Goal: Task Accomplishment & Management: Manage account settings

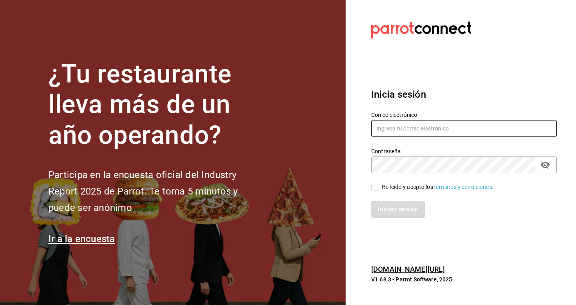
click at [442, 127] on input "text" at bounding box center [464, 128] width 186 height 17
type input "c"
click at [505, 127] on input "text" at bounding box center [464, 128] width 186 height 17
type input "chanel@koneru.mx"
click at [375, 187] on input "He leído y acepto los Términos y condiciones." at bounding box center [374, 187] width 7 height 7
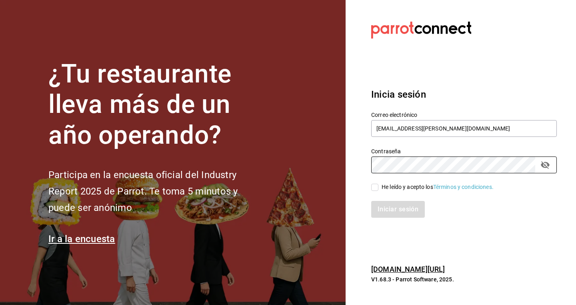
checkbox input "true"
click at [388, 210] on button "Iniciar sesión" at bounding box center [398, 209] width 54 height 17
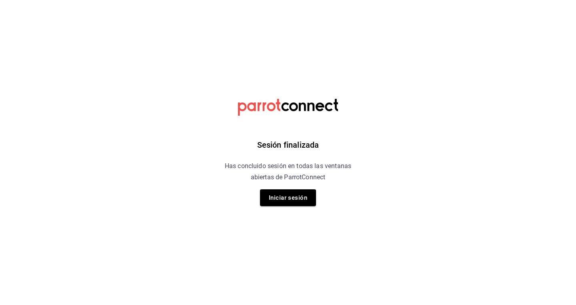
click at [267, 207] on div "Sesión finalizada Has concluido sesión en todas las ventanas abiertas de Parrot…" at bounding box center [288, 152] width 202 height 305
click at [271, 204] on button "Iniciar sesión" at bounding box center [288, 197] width 56 height 17
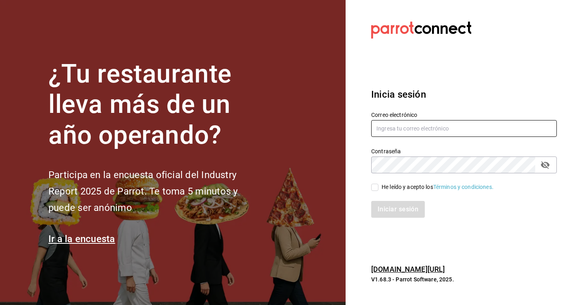
type input "chanel@koneru.mx"
click at [378, 187] on input "He leído y acepto los Términos y condiciones." at bounding box center [374, 187] width 7 height 7
checkbox input "true"
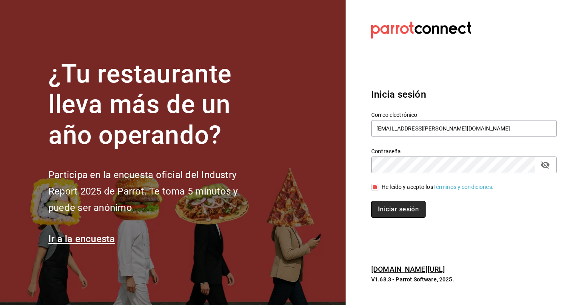
click at [396, 211] on button "Iniciar sesión" at bounding box center [398, 209] width 54 height 17
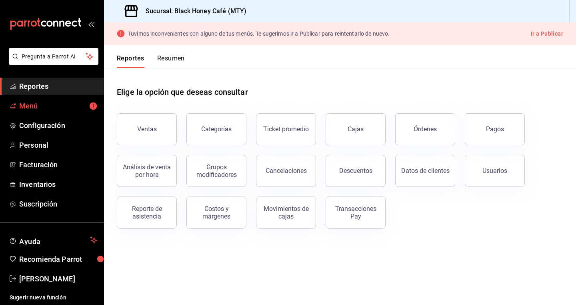
click at [64, 102] on span "Menú" at bounding box center [58, 105] width 78 height 11
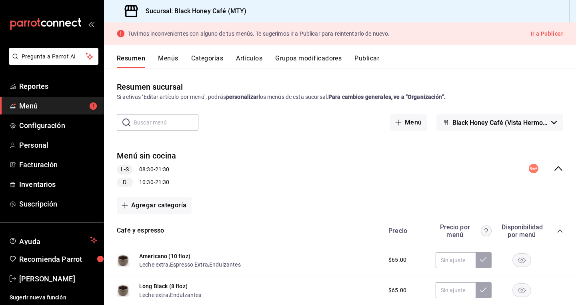
click at [246, 56] on button "Artículos" at bounding box center [249, 61] width 26 height 14
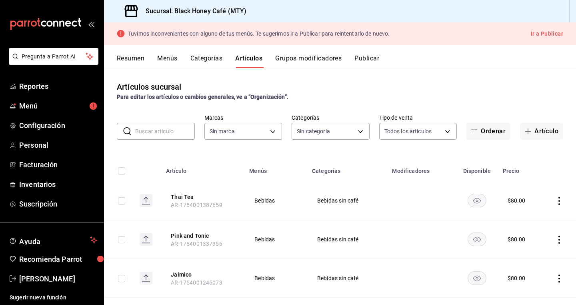
type input "f97dbf43-4180-4f4c-ae25-6778c1dcc10e,c831044a-9dab-4ee6-bf83-c66b44b4ed35,47e58…"
type input "1ef61b20-bdab-4316-b785-5af92a74e468,3917da03-d6d2-4902-8d95-6cea0a4af127,a9025…"
click at [149, 134] on input "text" at bounding box center [165, 131] width 60 height 16
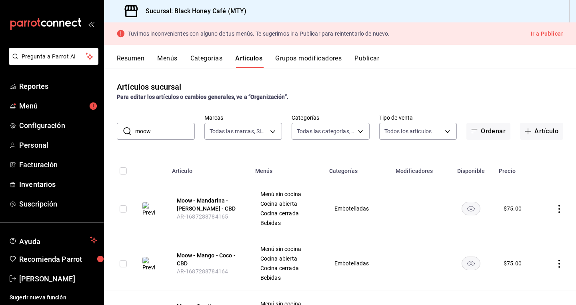
type input "mood"
drag, startPoint x: 160, startPoint y: 135, endPoint x: 165, endPoint y: 134, distance: 5.7
click at [165, 134] on input "mood" at bounding box center [165, 131] width 60 height 16
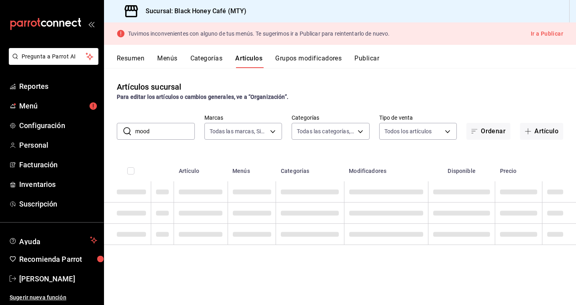
click at [165, 134] on input "mood" at bounding box center [165, 131] width 60 height 16
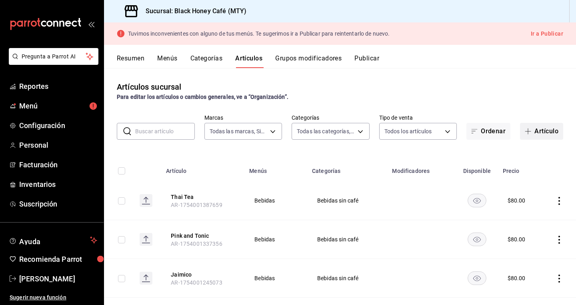
click at [541, 135] on button "Artículo" at bounding box center [541, 131] width 43 height 17
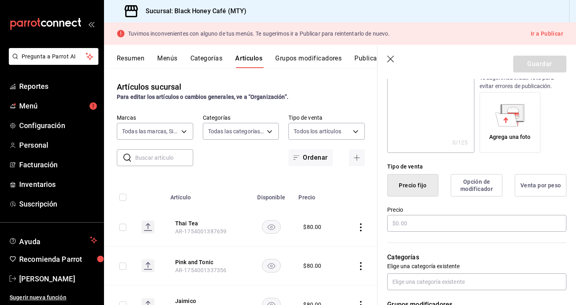
scroll to position [151, 0]
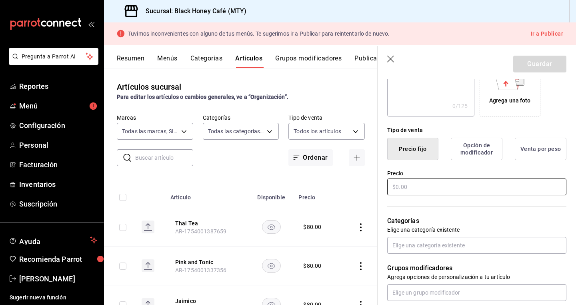
type input "Moow - Yuzu - Frambuesa - CBD"
click at [426, 190] on input "text" at bounding box center [476, 186] width 179 height 17
type input "$75.00"
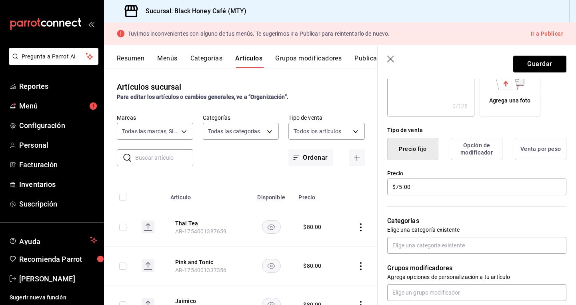
click at [429, 211] on div "Categorías Elige una categoría existente" at bounding box center [472, 224] width 189 height 57
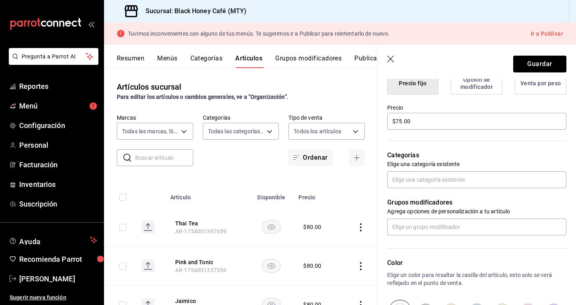
scroll to position [242, 0]
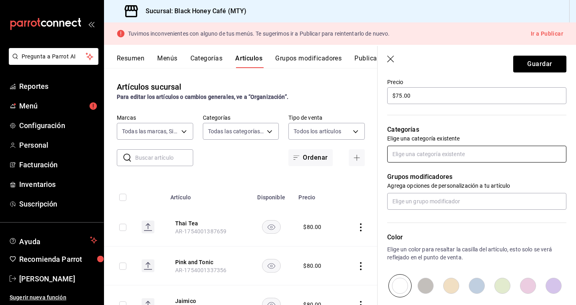
click at [473, 156] on input "text" at bounding box center [476, 154] width 179 height 17
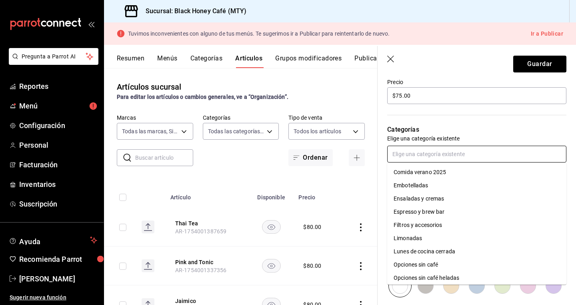
scroll to position [146, 0]
click at [437, 182] on li "Embotelladas" at bounding box center [476, 184] width 179 height 13
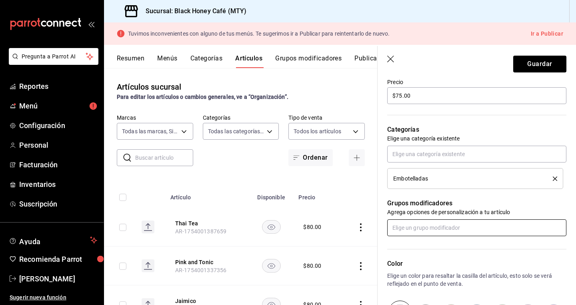
click at [433, 228] on input "text" at bounding box center [476, 227] width 179 height 17
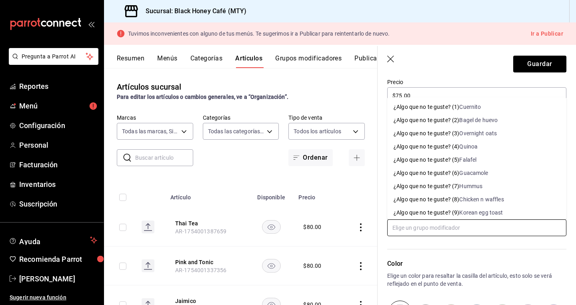
click at [433, 228] on input "text" at bounding box center [476, 227] width 179 height 17
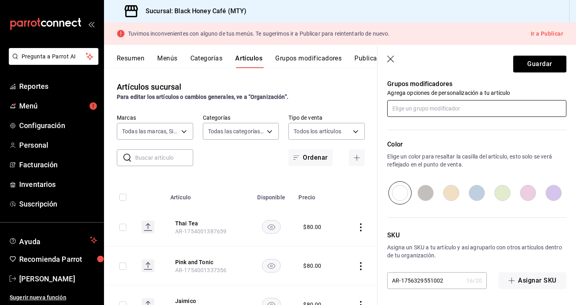
scroll to position [361, 0]
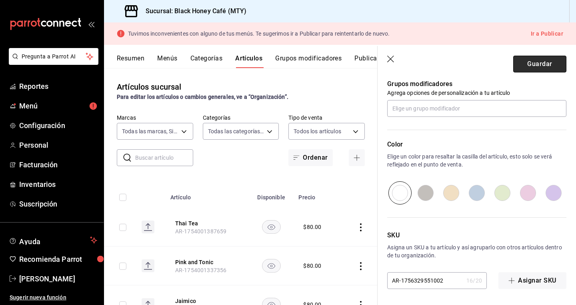
click at [530, 70] on button "Guardar" at bounding box center [539, 64] width 53 height 17
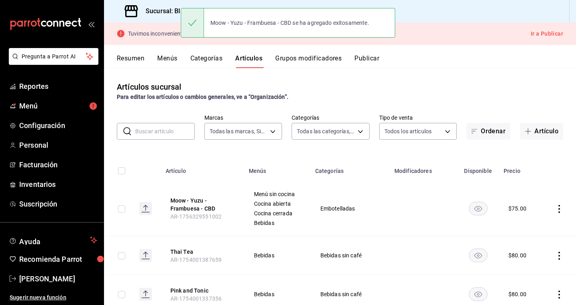
click at [554, 34] on button "Ir a Publicar" at bounding box center [547, 34] width 32 height 10
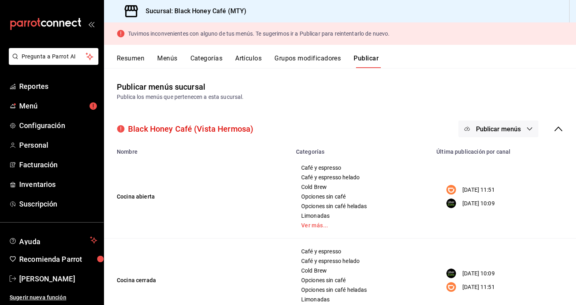
click at [489, 131] on span "Publicar menús" at bounding box center [498, 129] width 45 height 8
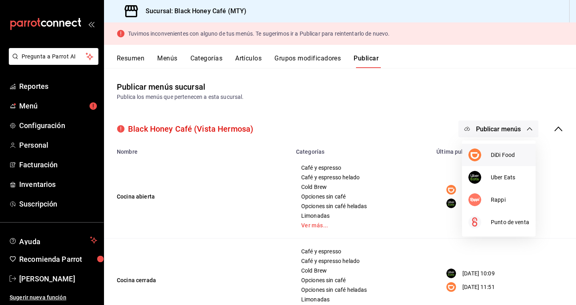
click at [487, 163] on li "DiDi Food" at bounding box center [499, 155] width 74 height 22
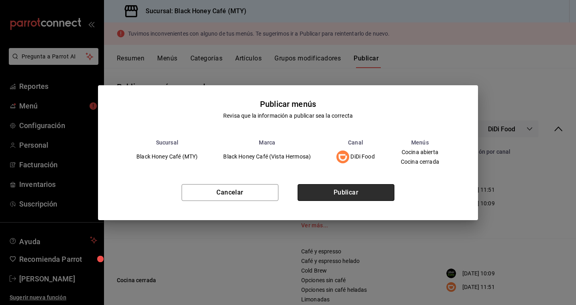
click at [355, 197] on button "Publicar" at bounding box center [346, 192] width 97 height 17
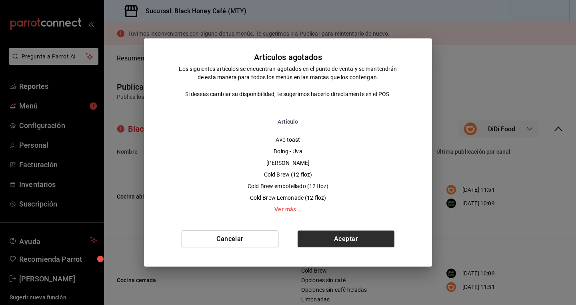
click at [359, 239] on button "Aceptar" at bounding box center [346, 238] width 97 height 17
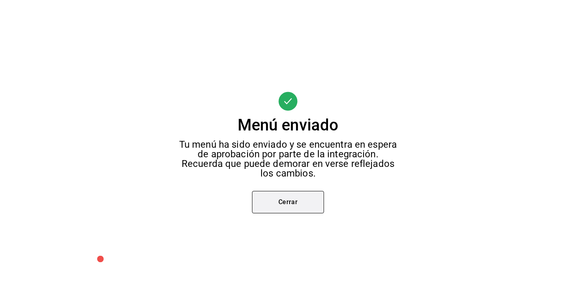
click at [299, 204] on button "Cerrar" at bounding box center [288, 202] width 72 height 22
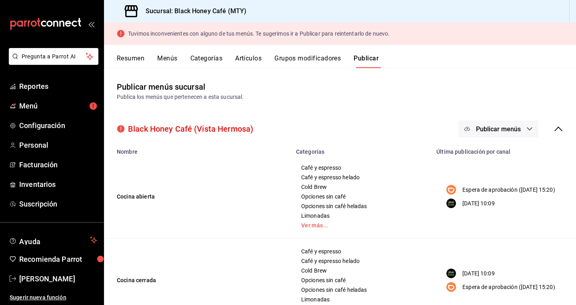
click at [494, 132] on span "Publicar menús" at bounding box center [498, 129] width 45 height 8
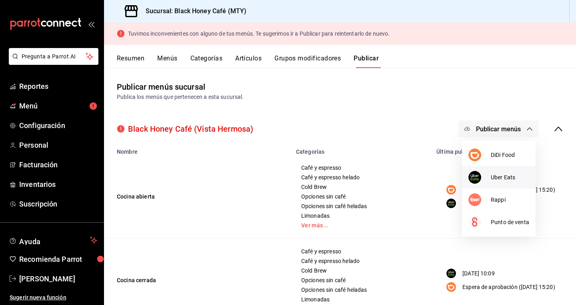
click at [483, 173] on div at bounding box center [480, 177] width 22 height 13
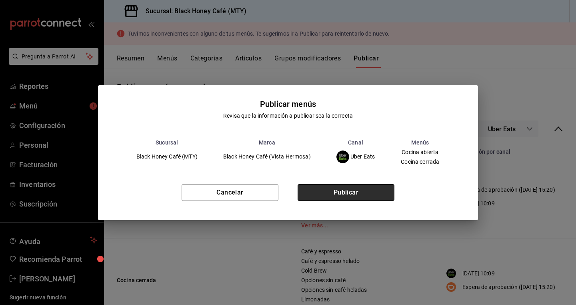
click at [378, 191] on button "Publicar" at bounding box center [346, 192] width 97 height 17
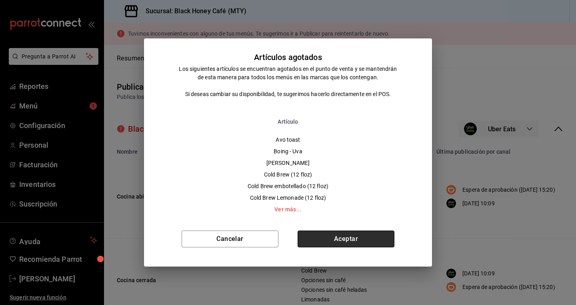
click at [355, 237] on button "Aceptar" at bounding box center [346, 238] width 97 height 17
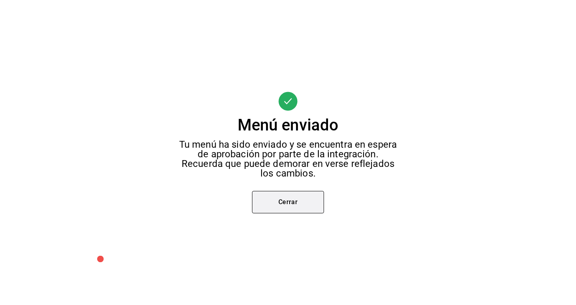
click at [315, 199] on button "Cerrar" at bounding box center [288, 202] width 72 height 22
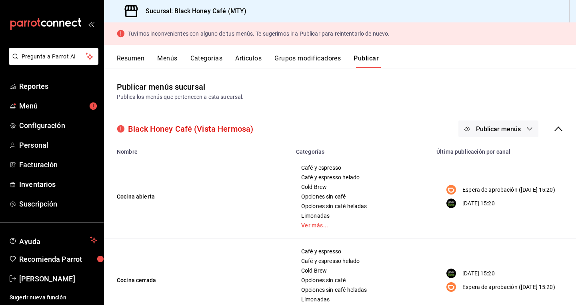
click at [497, 136] on button "Publicar menús" at bounding box center [499, 128] width 80 height 17
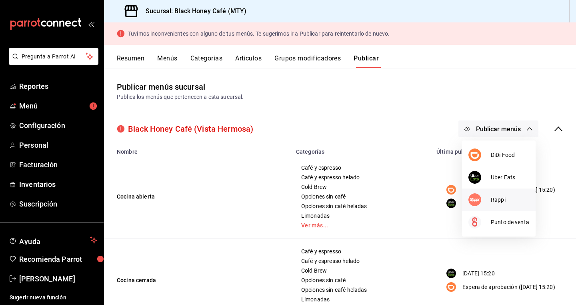
click at [489, 203] on div at bounding box center [480, 199] width 22 height 13
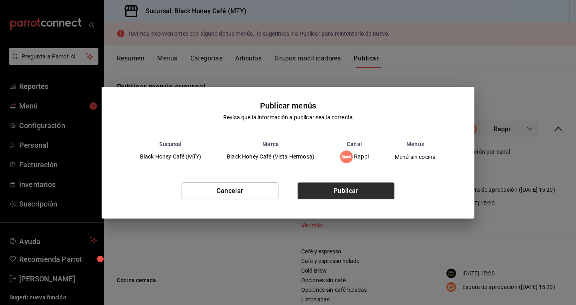
click at [379, 191] on button "Publicar" at bounding box center [346, 190] width 97 height 17
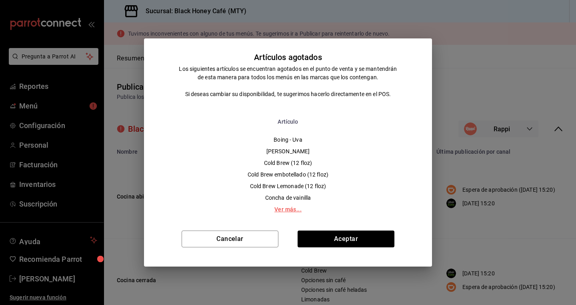
click at [276, 209] on link "Ver más..." at bounding box center [288, 209] width 27 height 6
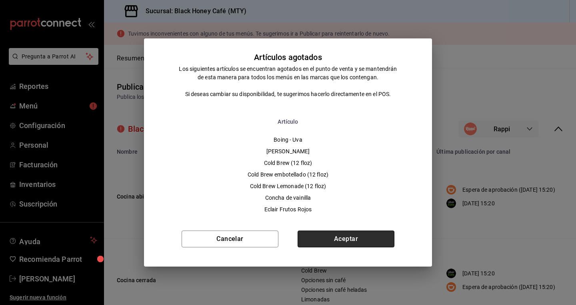
click at [330, 236] on button "Aceptar" at bounding box center [346, 238] width 97 height 17
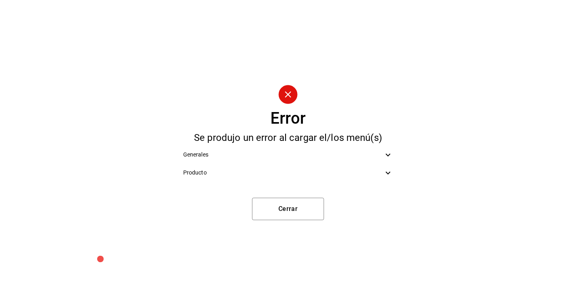
click at [346, 158] on span "Generales" at bounding box center [283, 154] width 200 height 8
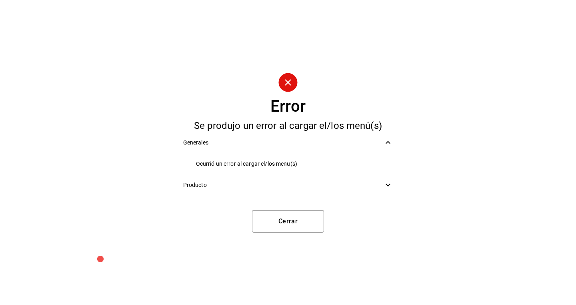
click at [331, 192] on div "Producto" at bounding box center [288, 185] width 223 height 18
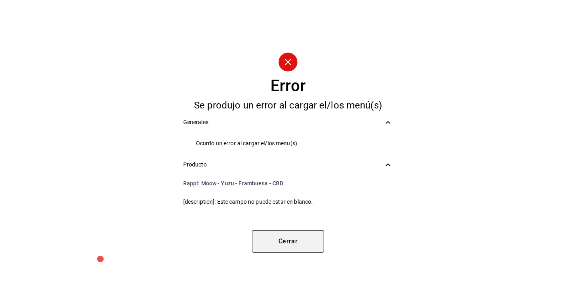
click at [298, 238] on button "Cerrar" at bounding box center [288, 241] width 72 height 22
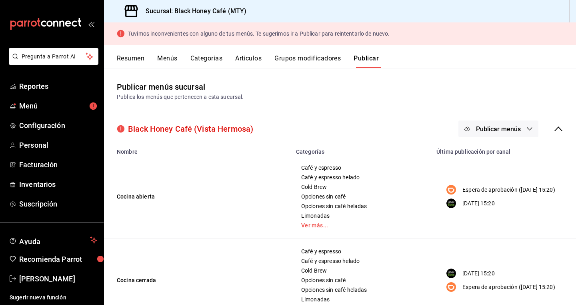
click at [173, 61] on button "Menús" at bounding box center [167, 61] width 20 height 14
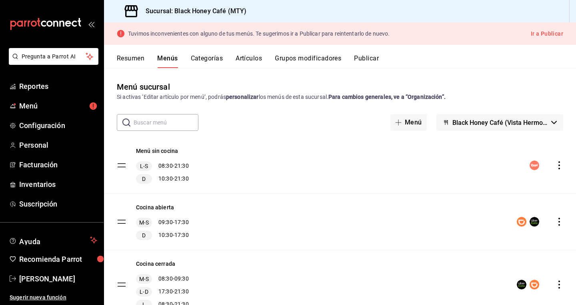
click at [249, 63] on button "Artículos" at bounding box center [249, 61] width 26 height 14
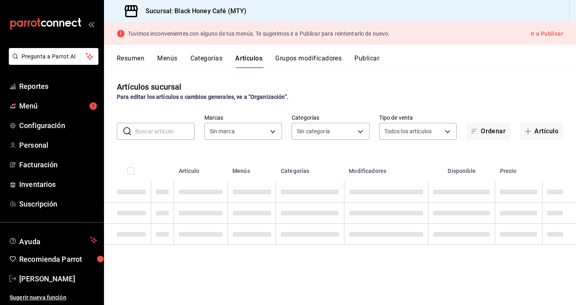
click at [252, 60] on button "Artículos" at bounding box center [248, 61] width 27 height 14
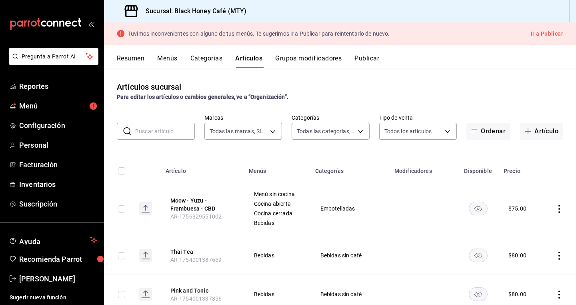
type input "1ef61b20-bdab-4316-b785-5af92a74e468,3917da03-d6d2-4902-8d95-6cea0a4af127,a9025…"
type input "f97dbf43-4180-4f4c-ae25-6778c1dcc10e,c831044a-9dab-4ee6-bf83-c66b44b4ed35,47e58…"
click at [155, 135] on input "text" at bounding box center [165, 131] width 60 height 16
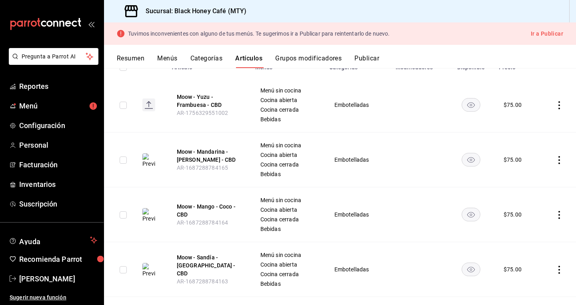
scroll to position [107, 0]
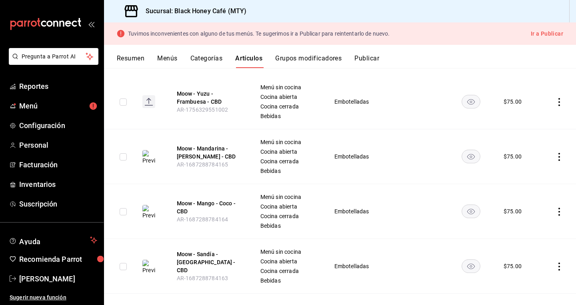
type input "moow"
click at [558, 159] on icon "actions" at bounding box center [559, 157] width 8 height 8
click at [539, 172] on span "Editar" at bounding box center [535, 175] width 21 height 8
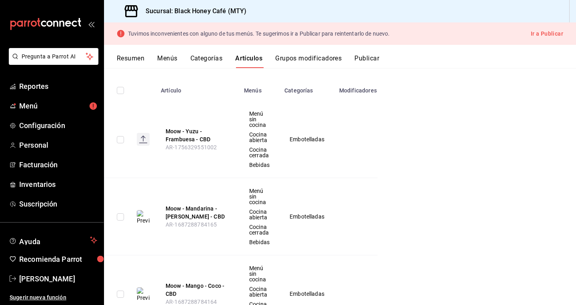
scroll to position [91, 0]
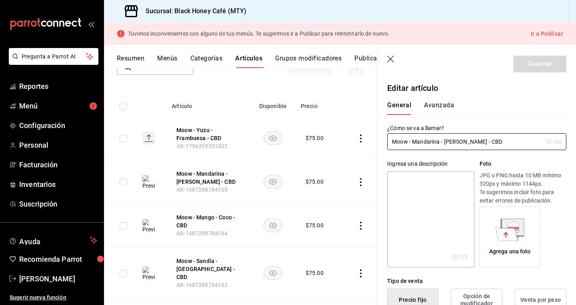
type input "$75.00"
radio input "false"
radio input "true"
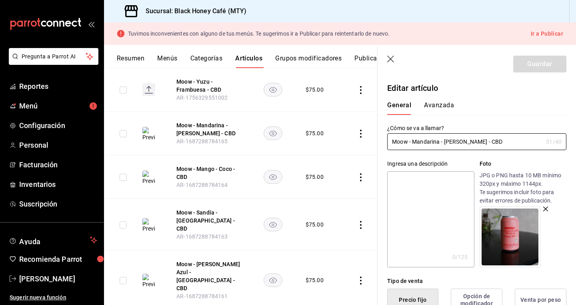
scroll to position [22, 0]
click at [391, 59] on icon "button" at bounding box center [390, 59] width 7 height 7
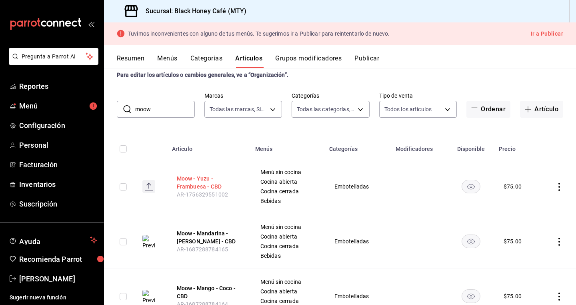
click at [202, 186] on button "Moow - Yuzu - Frambuesa - CBD" at bounding box center [209, 182] width 64 height 16
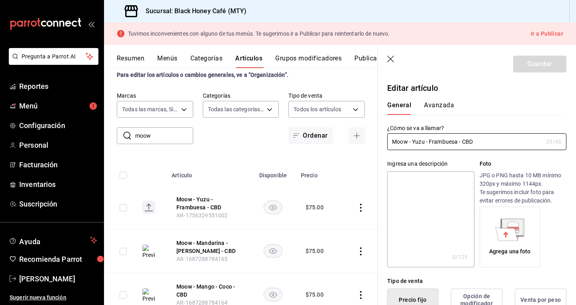
type input "$75.00"
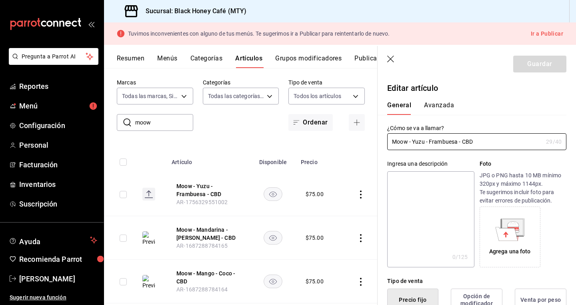
click at [230, 277] on button "Moow - Mango - Coco - CBD" at bounding box center [208, 277] width 64 height 16
type input "$75.00"
radio input "false"
radio input "true"
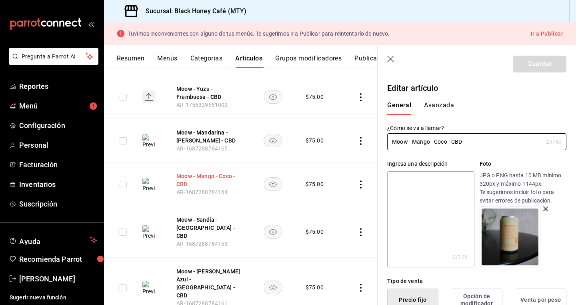
scroll to position [112, 0]
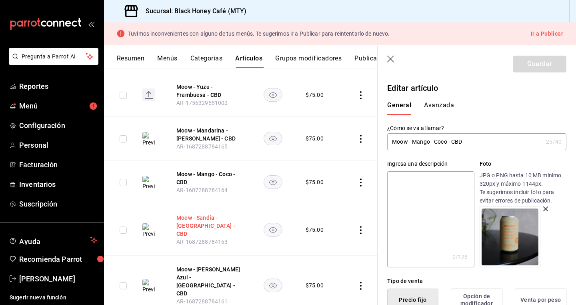
click at [205, 224] on button "Moow - Sandía - [GEOGRAPHIC_DATA] - CBD" at bounding box center [208, 226] width 64 height 24
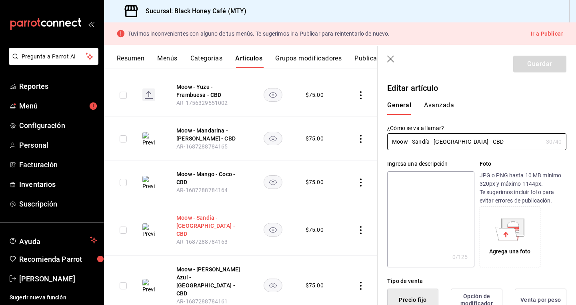
type input "$75.00"
radio input "false"
radio input "true"
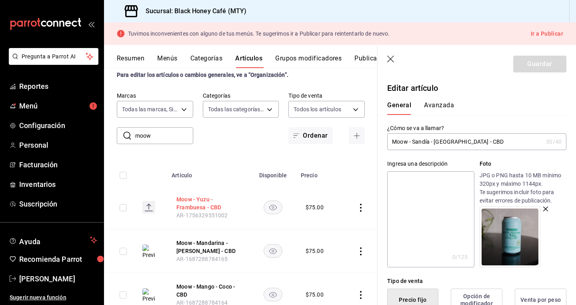
click at [198, 206] on button "Moow - Yuzu - Frambuesa - CBD" at bounding box center [208, 203] width 64 height 16
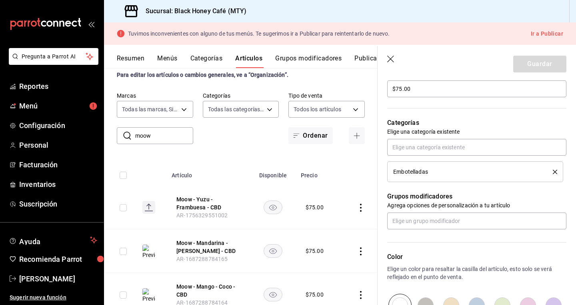
scroll to position [249, 0]
click at [433, 172] on div "Embotelladas" at bounding box center [467, 172] width 148 height 6
click at [555, 174] on icon "delete" at bounding box center [555, 172] width 4 height 4
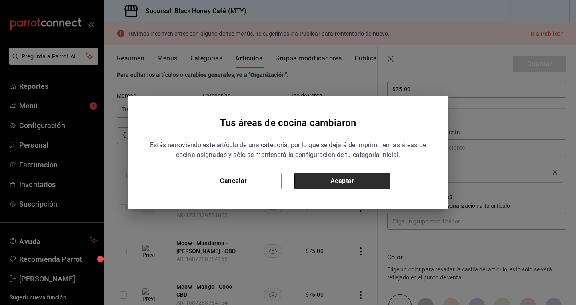
click at [369, 181] on button "Aceptar" at bounding box center [343, 180] width 96 height 17
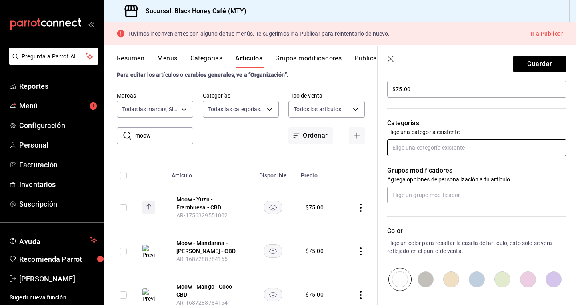
click at [446, 148] on input "text" at bounding box center [476, 147] width 179 height 17
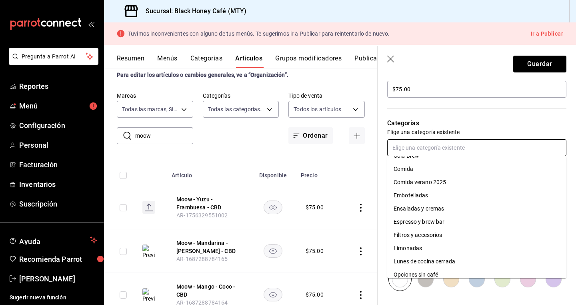
scroll to position [124, 0]
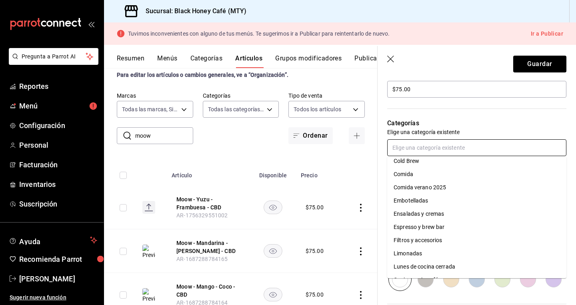
click at [441, 199] on li "Embotelladas" at bounding box center [476, 200] width 179 height 13
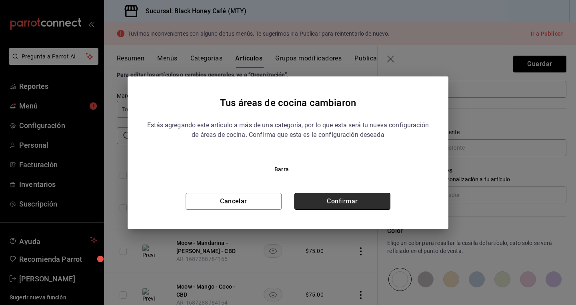
click at [361, 195] on button "Confirmar" at bounding box center [343, 201] width 96 height 17
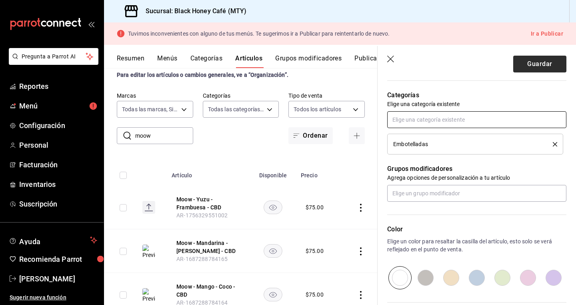
scroll to position [278, 0]
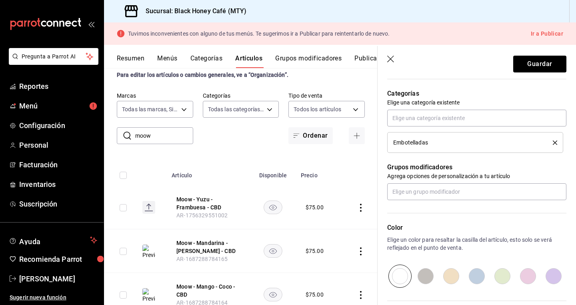
click at [530, 72] on header "Guardar" at bounding box center [477, 62] width 198 height 33
click at [532, 67] on button "Guardar" at bounding box center [539, 64] width 53 height 17
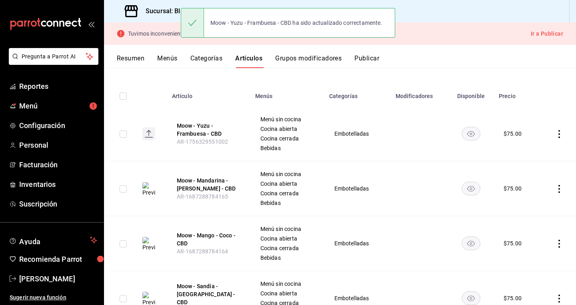
scroll to position [34, 0]
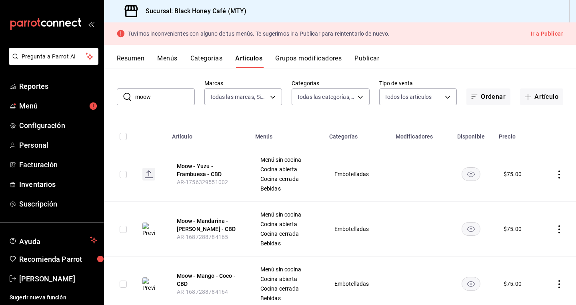
click at [131, 61] on button "Resumen" at bounding box center [131, 61] width 28 height 14
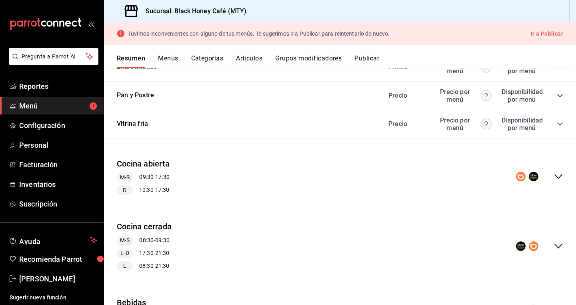
scroll to position [711, 0]
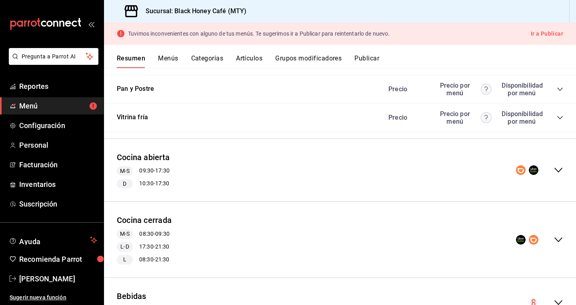
click at [557, 167] on icon "collapse-menu-row" at bounding box center [559, 170] width 10 height 10
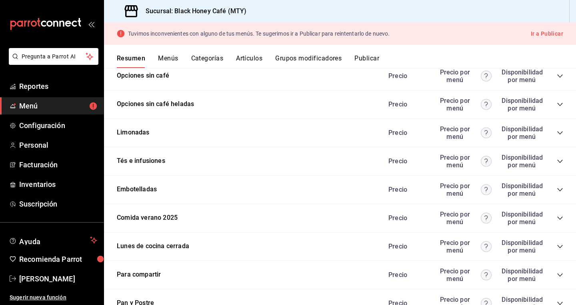
scroll to position [1297, 0]
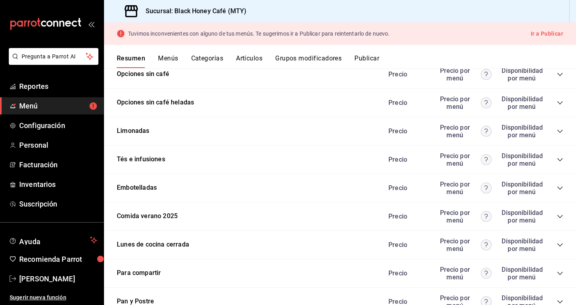
click at [557, 185] on icon "collapse-category-row" at bounding box center [560, 188] width 6 height 6
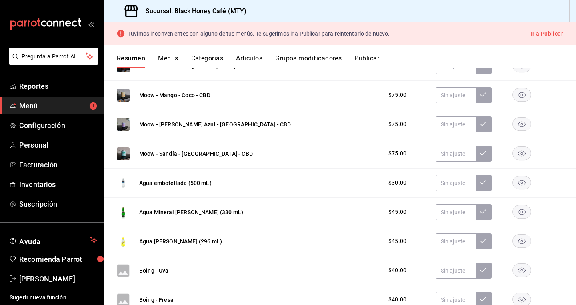
scroll to position [1447, 0]
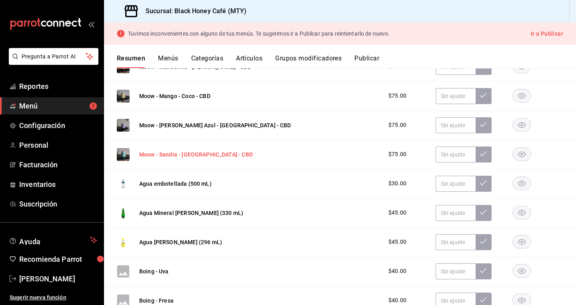
click at [190, 153] on button "Moow - Sandía - [GEOGRAPHIC_DATA] - CBD" at bounding box center [196, 154] width 114 height 8
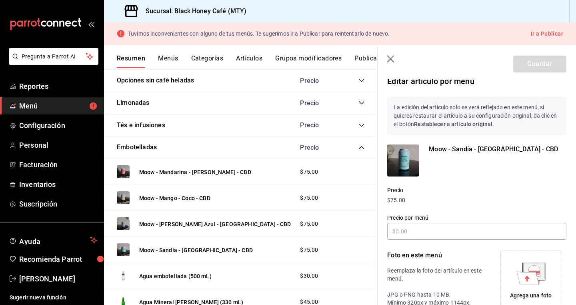
scroll to position [1086, 0]
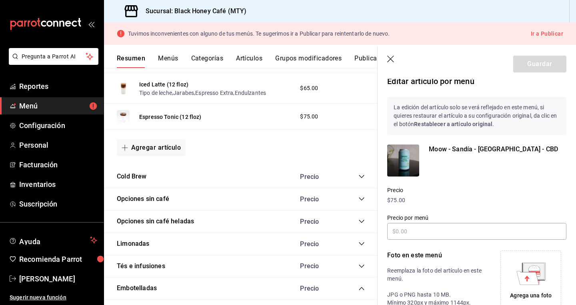
click at [541, 33] on button "Ir a Publicar" at bounding box center [547, 34] width 32 height 10
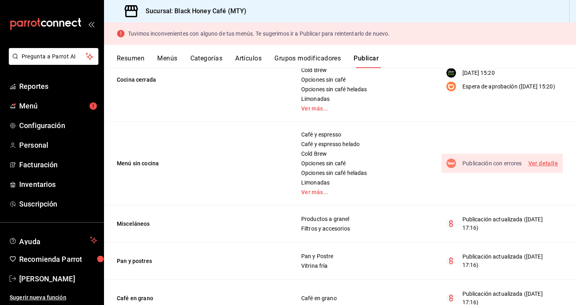
scroll to position [185, 0]
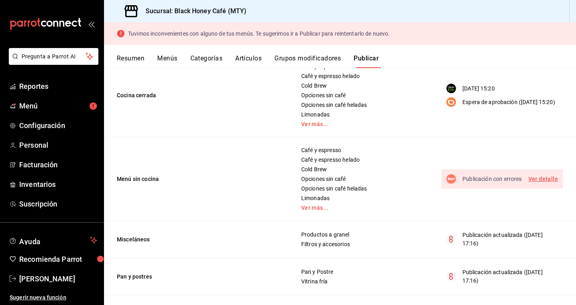
click at [545, 176] on link "Ver detalle" at bounding box center [544, 179] width 30 height 10
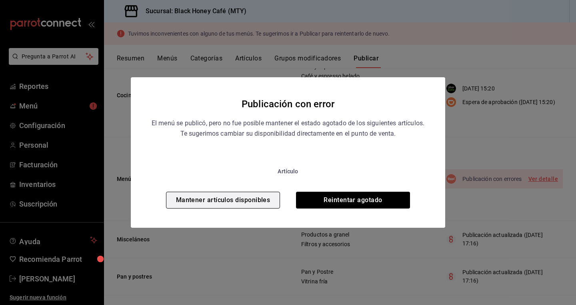
click at [248, 202] on button "Mantener artículos disponibles" at bounding box center [223, 200] width 114 height 17
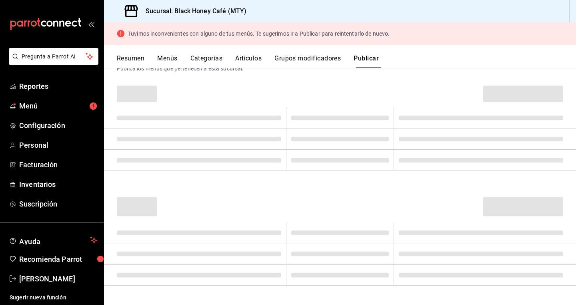
scroll to position [28, 0]
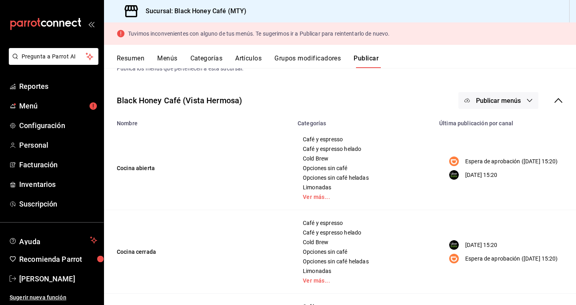
click at [517, 104] on button "Publicar menús" at bounding box center [499, 100] width 80 height 17
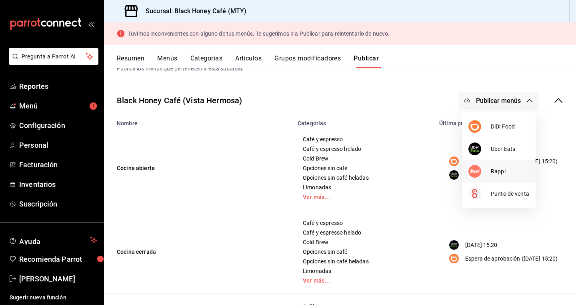
click at [500, 166] on li "Rappi" at bounding box center [499, 171] width 74 height 22
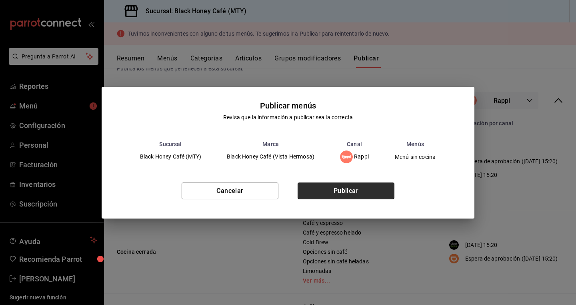
click at [348, 187] on button "Publicar" at bounding box center [346, 190] width 97 height 17
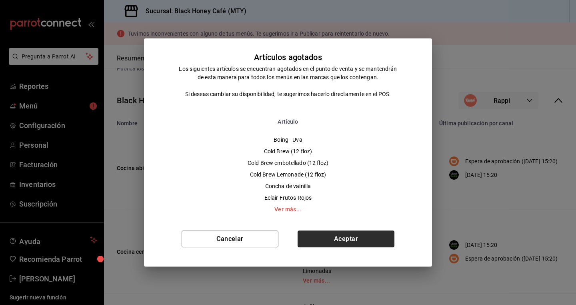
click at [351, 232] on button "Aceptar" at bounding box center [346, 238] width 97 height 17
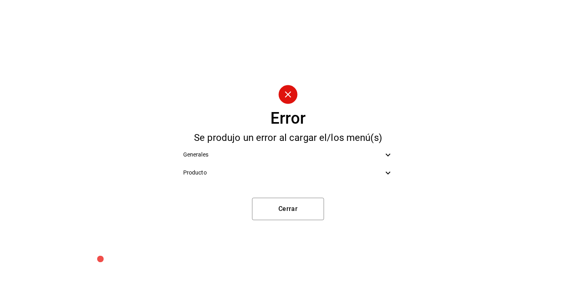
click at [305, 166] on div "Producto" at bounding box center [288, 173] width 223 height 18
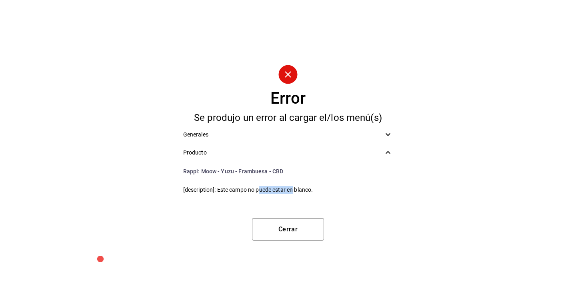
drag, startPoint x: 293, startPoint y: 189, endPoint x: 259, endPoint y: 189, distance: 34.0
click at [259, 189] on span "[description]: Este campo no puede estar en blanco." at bounding box center [288, 190] width 210 height 8
click at [267, 193] on span "[description]: Este campo no puede estar en blanco." at bounding box center [288, 190] width 210 height 8
click at [307, 224] on button "Cerrar" at bounding box center [288, 229] width 72 height 22
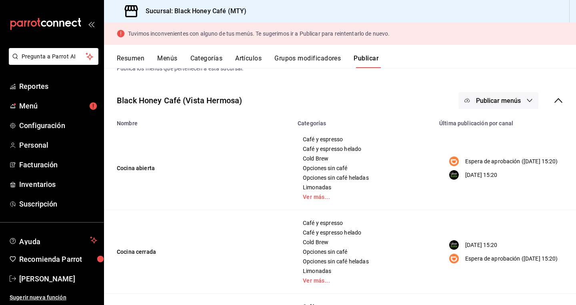
click at [128, 57] on button "Resumen" at bounding box center [131, 61] width 28 height 14
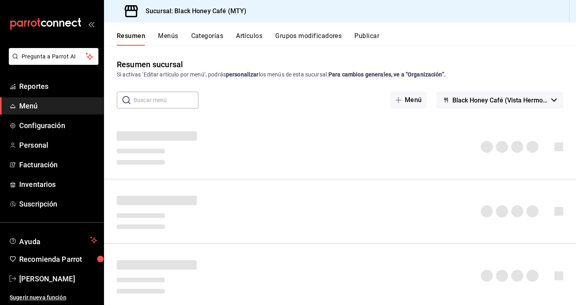
click at [261, 63] on div "Resumen sucursal Si activas ‘Editar artículo por menú’, podrás personalizar los…" at bounding box center [340, 68] width 472 height 20
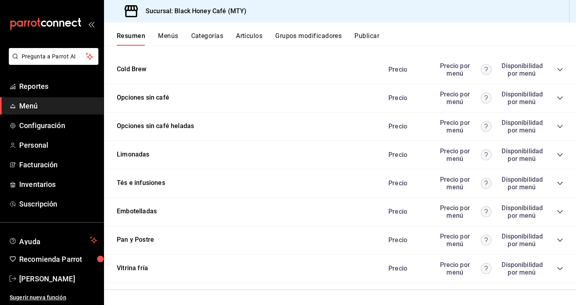
scroll to position [540, 0]
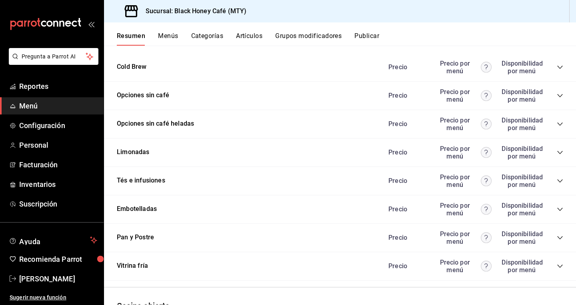
click at [358, 36] on button "Publicar" at bounding box center [367, 39] width 25 height 14
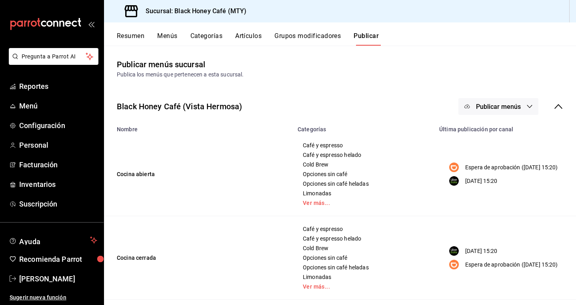
click at [248, 36] on button "Artículos" at bounding box center [248, 39] width 26 height 14
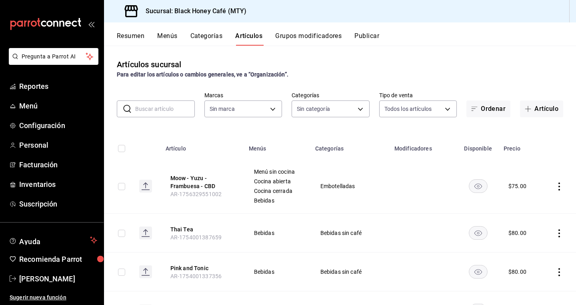
type input "1ef61b20-bdab-4316-b785-5af92a74e468,3917da03-d6d2-4902-8d95-6cea0a4af127,a9025…"
type input "f97dbf43-4180-4f4c-ae25-6778c1dcc10e,c831044a-9dab-4ee6-bf83-c66b44b4ed35,47e58…"
click at [200, 181] on button "Moow - Yuzu - Frambuesa - CBD" at bounding box center [202, 182] width 64 height 16
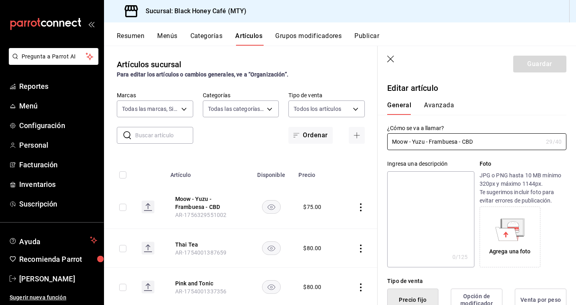
type input "$75.00"
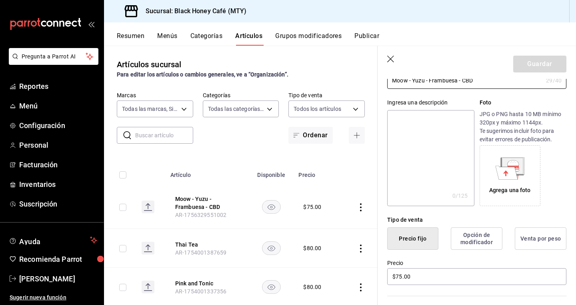
scroll to position [51, 0]
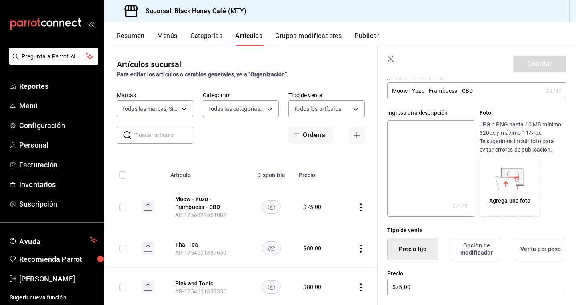
click at [440, 170] on textarea at bounding box center [430, 168] width 87 height 96
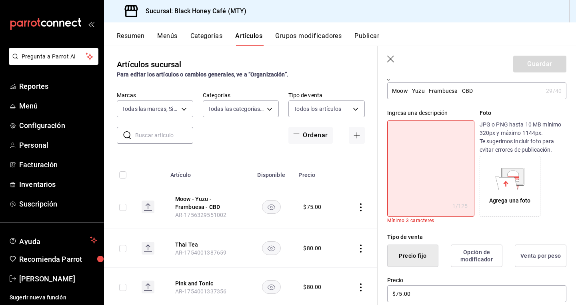
type textarea "x"
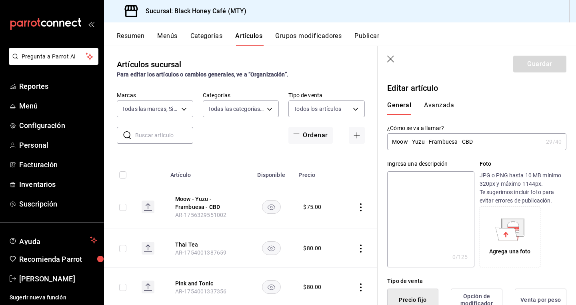
scroll to position [0, 0]
click at [405, 206] on textarea at bounding box center [430, 219] width 87 height 96
type textarea "B"
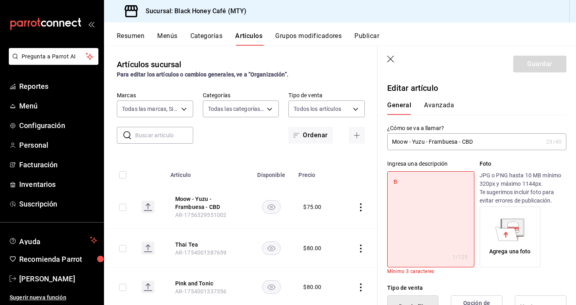
type textarea "x"
type textarea "Be"
type textarea "x"
type textarea "Beb"
type textarea "x"
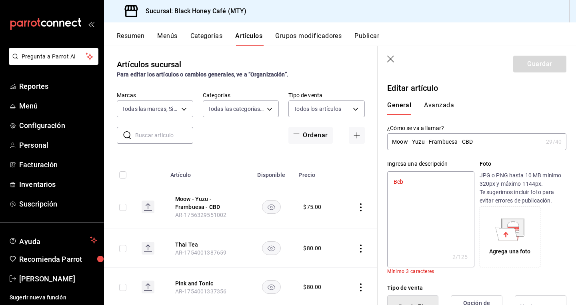
type textarea "Bebi"
type textarea "x"
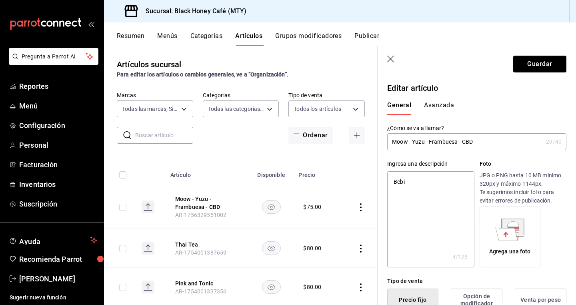
type textarea "Bebid"
type textarea "x"
type textarea "Bebida"
type textarea "x"
type textarea "Bebida"
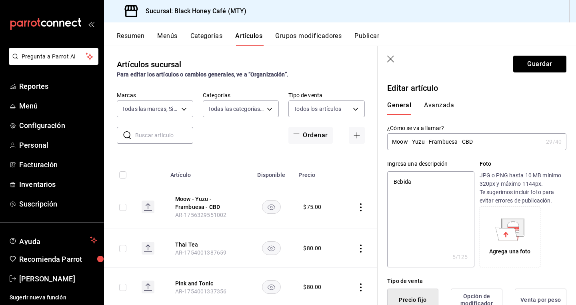
type textarea "x"
type textarea "Bebida e"
type textarea "x"
type textarea "Bebida en"
type textarea "x"
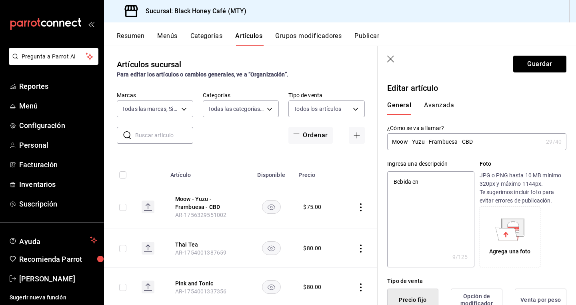
type textarea "Bebida enr"
type textarea "x"
type textarea "Bebida enri"
type textarea "x"
type textarea "Bebida enriq"
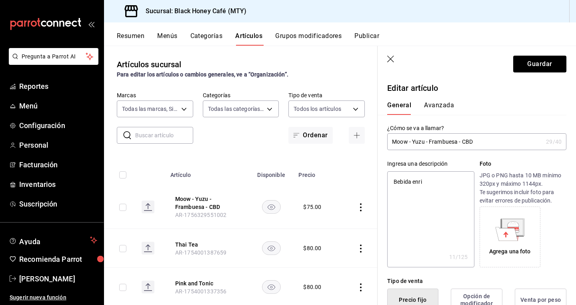
type textarea "x"
type textarea "Bebida enriqu"
type textarea "x"
type textarea "Bebida enrique"
type textarea "x"
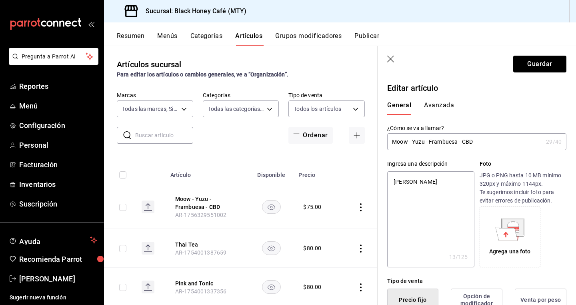
type textarea "Bebida enriquec"
type textarea "x"
type textarea "Bebida enriqueci"
type textarea "x"
type textarea "Bebida enriquecid"
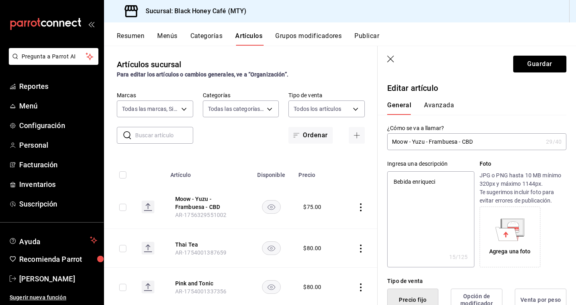
type textarea "x"
type textarea "Bebida enriquecida"
type textarea "x"
type textarea "Bebida enriquecida"
type textarea "x"
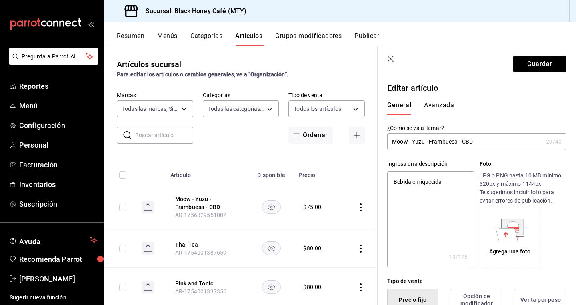
type textarea "Bebida enriquecida d"
type textarea "x"
type textarea "Bebida enriquecida do"
type textarea "x"
type textarea "Bebida enriquecida d"
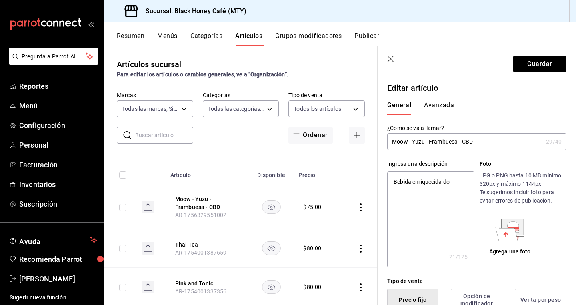
type textarea "x"
type textarea "Bebida enriquecida"
type textarea "x"
type textarea "Bebida enriquecida c"
type textarea "x"
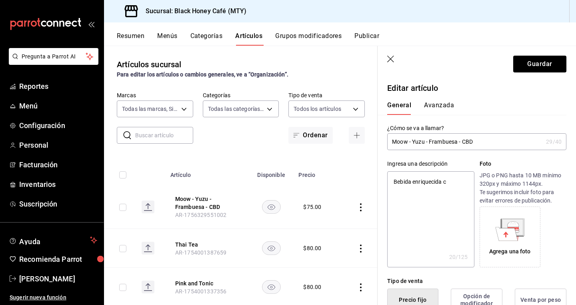
type textarea "Bebida enriquecida co"
type textarea "x"
type textarea "Bebida enriquecida con"
type textarea "x"
type textarea "Bebida enriquecida con"
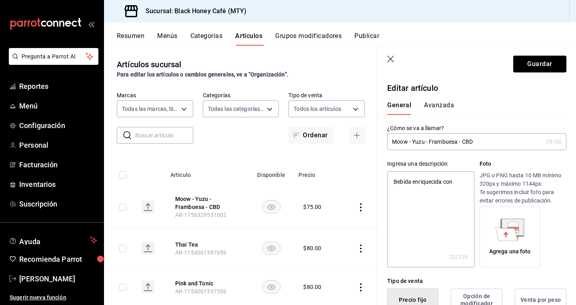
type textarea "x"
type textarea "Bebida enriquecida con"
type textarea "x"
type textarea "Bebida enriquecida co"
type textarea "x"
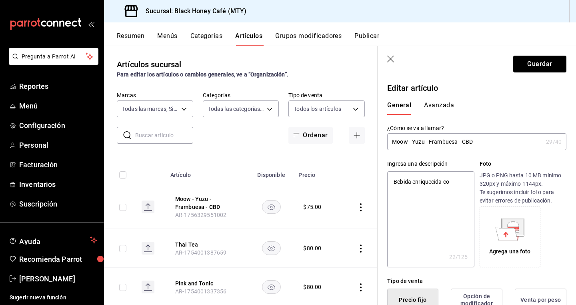
type textarea "Bebida enriquecida c"
type textarea "x"
type textarea "Bebida enriquecida"
type textarea "x"
type textarea "Bebida enriquecida"
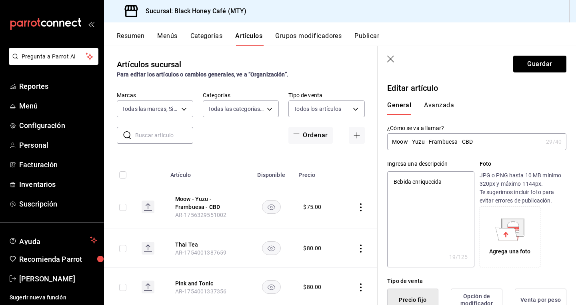
type textarea "x"
type textarea "Bebida enriquecid"
type textarea "x"
type textarea "Bebida enriqueci"
type textarea "x"
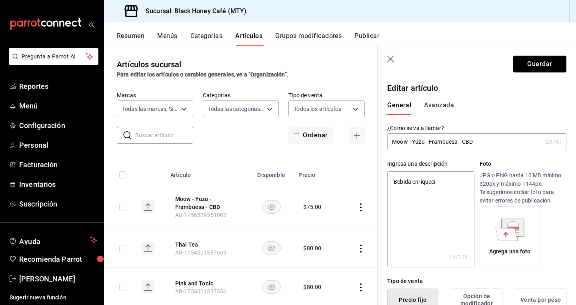
type textarea "Bebida enriquec"
type textarea "x"
type textarea "Bebida enrique"
type textarea "x"
type textarea "Bebida enriqu"
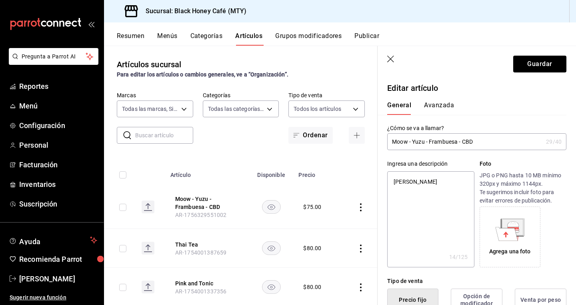
type textarea "x"
type textarea "Bebida enriq"
type textarea "x"
type textarea "Bebida enri"
type textarea "x"
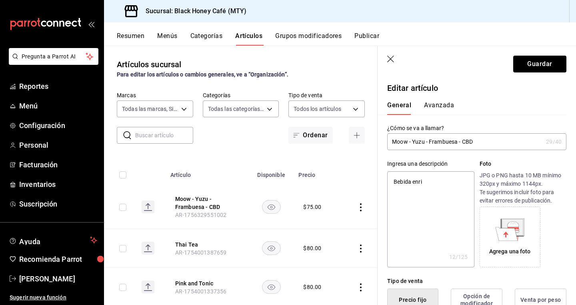
type textarea "Bebida enr"
type textarea "x"
type textarea "Bebida en"
type textarea "x"
type textarea "Bebida e"
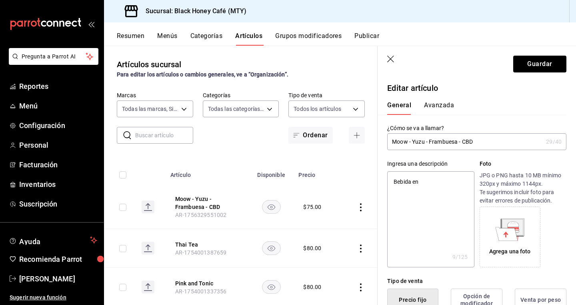
type textarea "x"
type textarea "Bebida"
type textarea "x"
type textarea "Bebida"
type textarea "x"
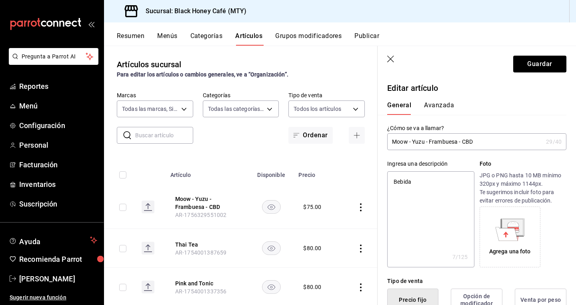
type textarea "Bebid"
type textarea "x"
type textarea "Bebi"
type textarea "x"
type textarea "Beb"
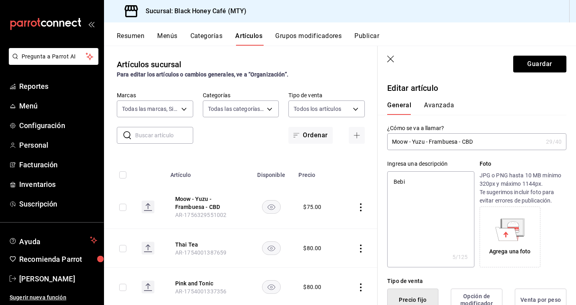
type textarea "x"
type textarea "Be"
type textarea "x"
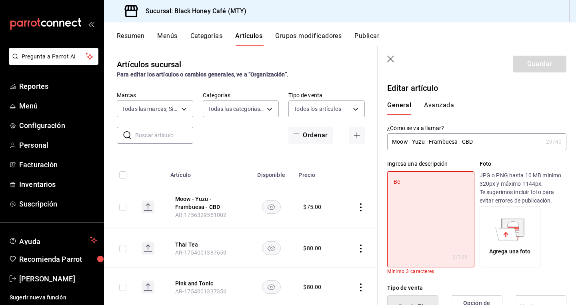
type textarea "B"
type textarea "x"
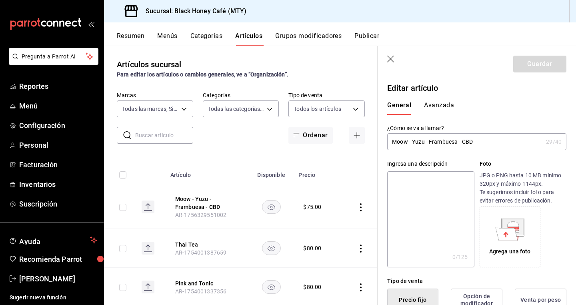
type textarea "L"
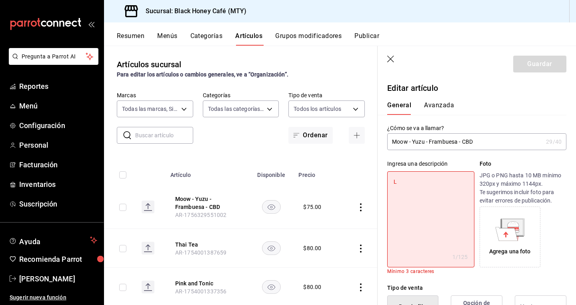
type textarea "x"
type textarea "LO"
type textarea "x"
type textarea "LOL"
type textarea "x"
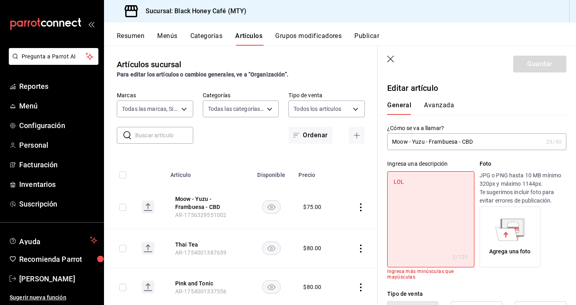
type textarea "LO"
type textarea "x"
type textarea "L"
type textarea "x"
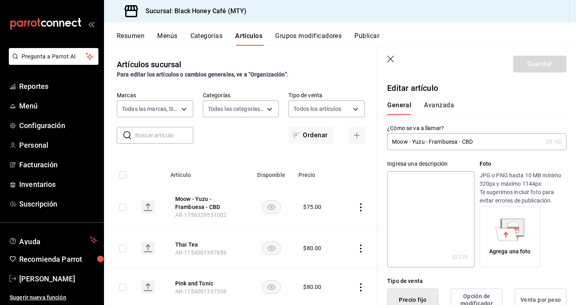
type textarea "B"
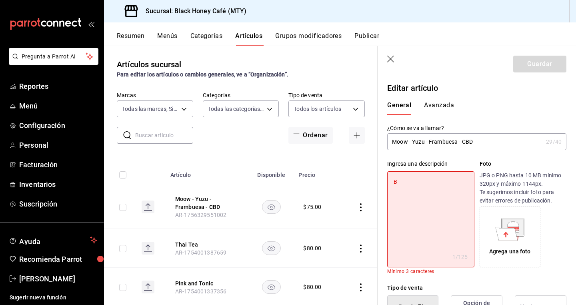
type textarea "x"
type textarea "Be"
type textarea "x"
type textarea "Beb"
type textarea "x"
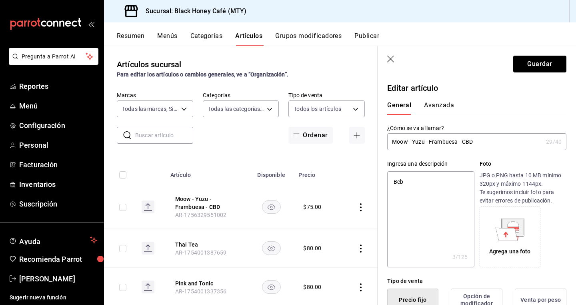
type textarea "Bebi"
type textarea "x"
type textarea "Bebid"
type textarea "x"
type textarea "Bebida"
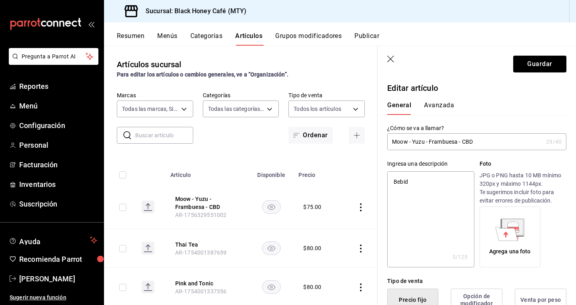
type textarea "x"
type textarea "Bebida"
type textarea "x"
type textarea "Bebida c"
type textarea "x"
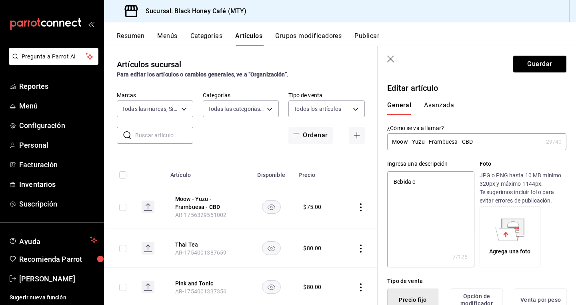
type textarea "Bebida co"
type textarea "x"
type textarea "Bebida con"
type textarea "x"
type textarea "Bebida con"
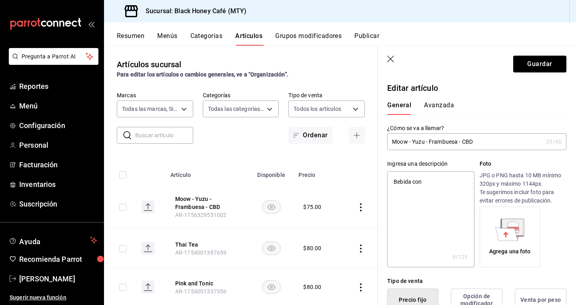
type textarea "x"
type textarea "Bebida con a"
type textarea "x"
type textarea "Bebida con ad"
type textarea "x"
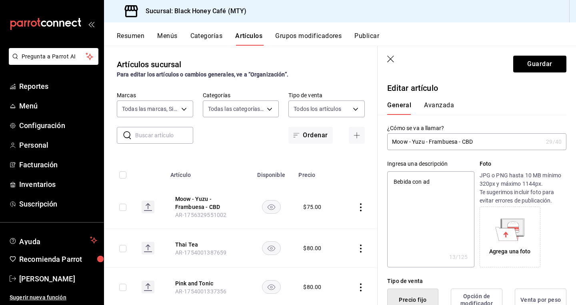
type textarea "Bebida con ada"
type textarea "x"
type textarea "Bebida con adap"
type textarea "x"
type textarea "Bebida con ada"
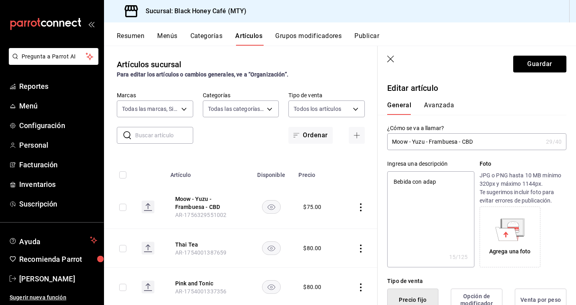
type textarea "x"
type textarea "Bebida con ad"
type textarea "x"
type textarea "Bebida con a"
type textarea "x"
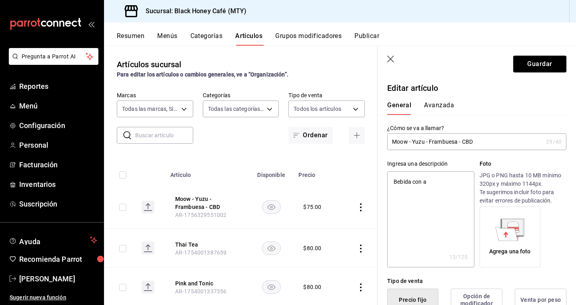
type textarea "Bebida con"
type textarea "x"
type textarea "Bebida con"
type textarea "x"
type textarea "Bebida co"
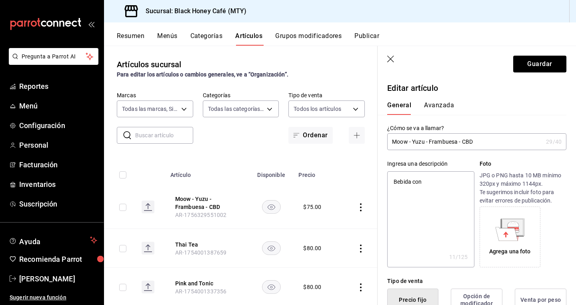
type textarea "x"
type textarea "Bebida c"
type textarea "x"
type textarea "Bebida"
type textarea "x"
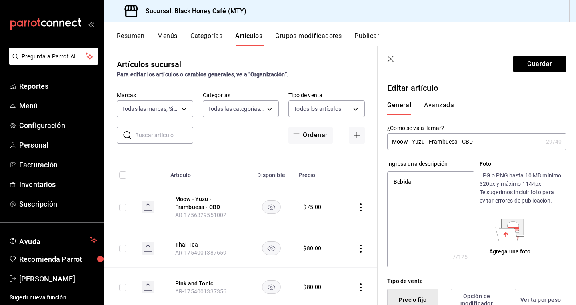
type textarea "Bebida"
type textarea "x"
type textarea "Bebida"
type textarea "x"
type textarea "Bebida c"
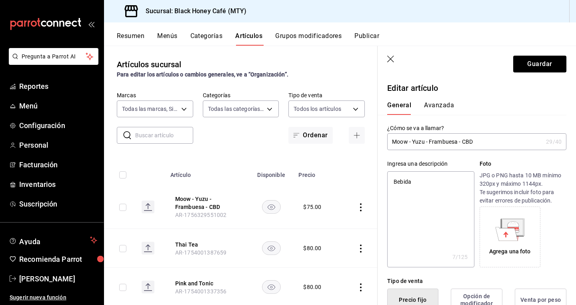
type textarea "x"
type textarea "Bebida ca"
type textarea "x"
type textarea "Bebida car"
type textarea "x"
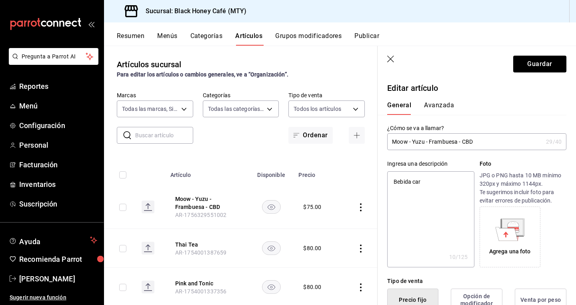
type textarea "Bebida carb"
type textarea "x"
type textarea "Bebida carbo"
type textarea "x"
type textarea "Bebida carbon"
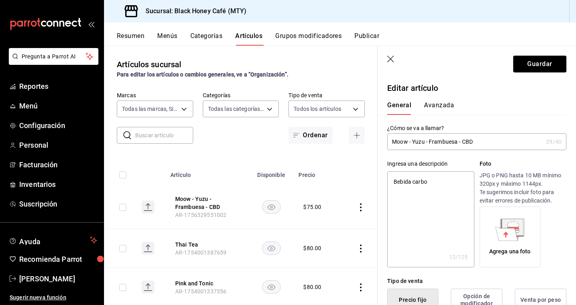
type textarea "x"
type textarea "Bebida carbona"
type textarea "x"
type textarea "Bebida carbonat"
type textarea "x"
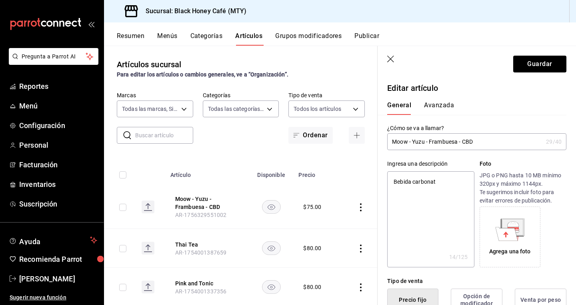
type textarea "Bebida carbonata"
type textarea "x"
click at [431, 192] on textarea "Bebida carbonatada con adapotógenos sa" at bounding box center [430, 219] width 87 height 96
click at [441, 191] on textarea "Bebida carbonatada con adapotógenos sa" at bounding box center [430, 219] width 87 height 96
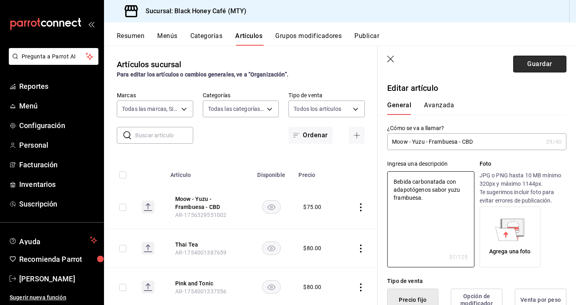
click at [534, 70] on button "Guardar" at bounding box center [539, 64] width 53 height 17
click at [138, 35] on button "Resumen" at bounding box center [131, 39] width 28 height 14
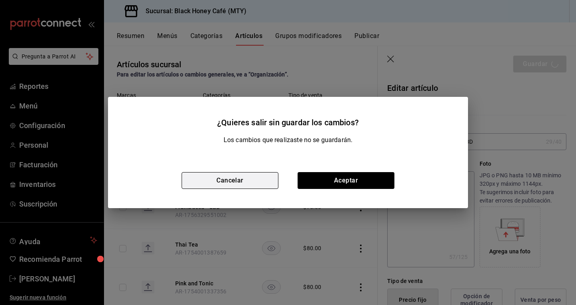
click at [238, 180] on button "Cancelar" at bounding box center [230, 180] width 97 height 17
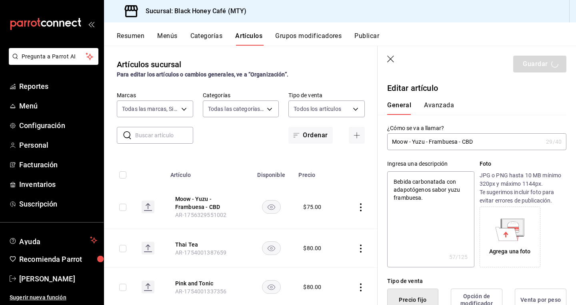
click at [414, 204] on textarea "Bebida carbonatada con adapotógenos sabor yuzu frambuesa." at bounding box center [430, 219] width 87 height 96
click at [414, 202] on textarea "Bebida carbonatada con adapotógenos sabor yuzu frambuesa." at bounding box center [430, 219] width 87 height 96
click at [415, 200] on textarea "Bebida carbonatada con adapotógenos sabor yuzu frambuesa." at bounding box center [430, 219] width 87 height 96
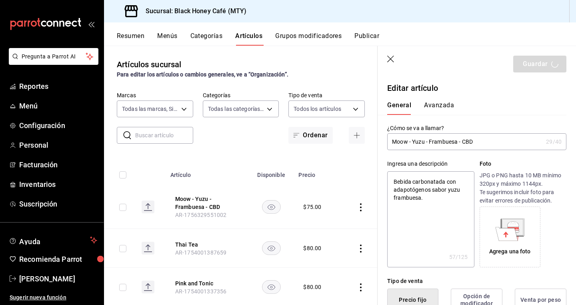
click at [415, 200] on textarea "Bebida carbonatada con adapotógenos sabor yuzu frambuesa." at bounding box center [430, 219] width 87 height 96
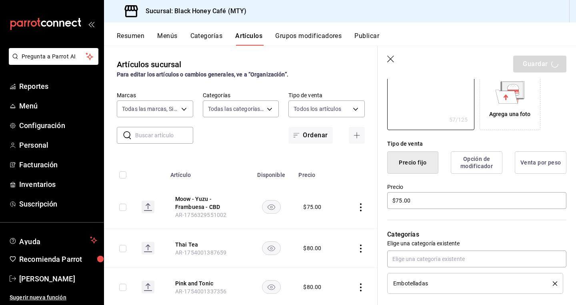
scroll to position [136, 0]
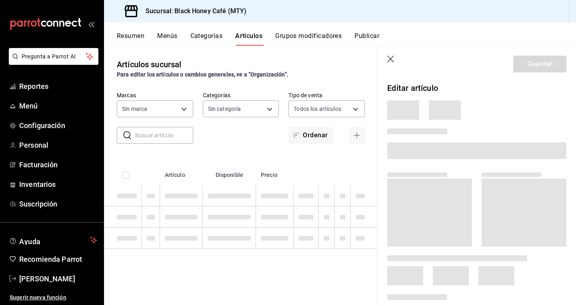
type input "1ef61b20-bdab-4316-b785-5af92a74e468,3917da03-d6d2-4902-8d95-6cea0a4af127,a9025…"
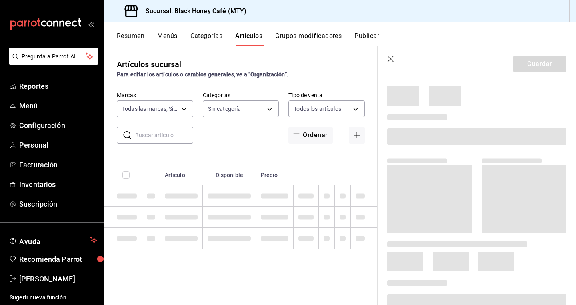
scroll to position [23, 0]
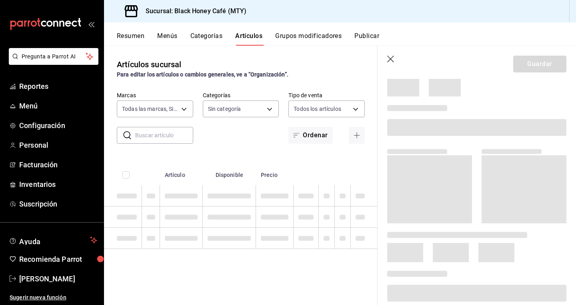
click at [526, 97] on div at bounding box center [474, 118] width 186 height 44
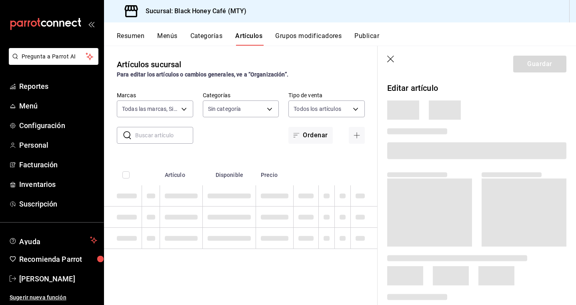
scroll to position [0, 0]
drag, startPoint x: 403, startPoint y: 88, endPoint x: 451, endPoint y: 88, distance: 48.0
click at [451, 88] on p "Editar artículo" at bounding box center [476, 88] width 179 height 12
drag, startPoint x: 455, startPoint y: 88, endPoint x: 391, endPoint y: 90, distance: 63.7
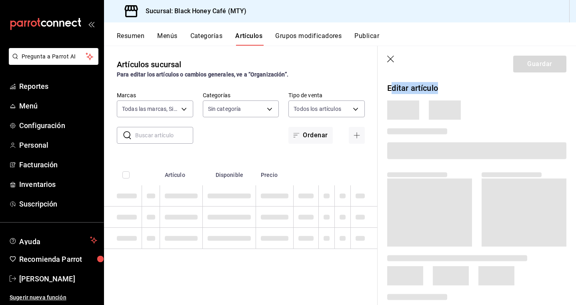
click at [391, 90] on p "Editar artículo" at bounding box center [476, 88] width 179 height 12
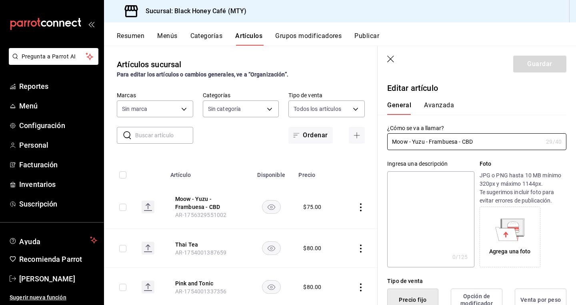
type input "1ef61b20-bdab-4316-b785-5af92a74e468,3917da03-d6d2-4902-8d95-6cea0a4af127,a9025…"
type input "f97dbf43-4180-4f4c-ae25-6778c1dcc10e,c831044a-9dab-4ee6-bf83-c66b44b4ed35,47e58…"
type input "$75.00"
click at [433, 196] on textarea at bounding box center [430, 219] width 87 height 96
paste textarea "Bebida carbonatada con adapotógenos sabor yuzu frambuesa."
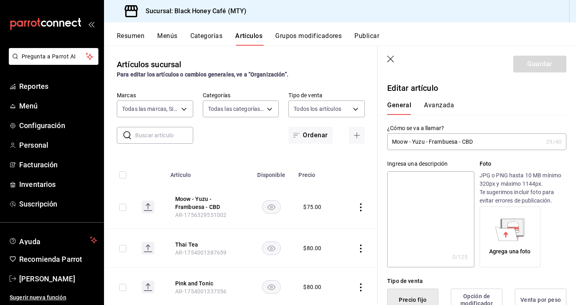
type textarea "Bebida carbonatada con adapotógenos sabor yuzu frambuesa."
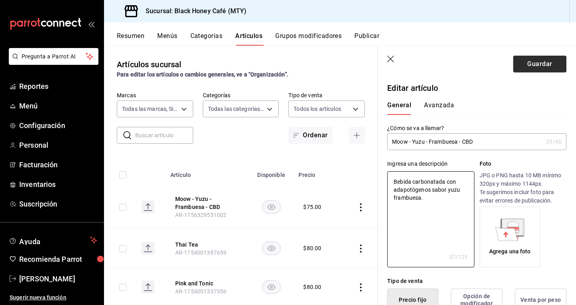
type textarea "x"
type textarea "Bebida carbonatada con adapotógenos sabor yuzu frambuesa."
click at [531, 67] on button "Guardar" at bounding box center [539, 64] width 53 height 17
type textarea "x"
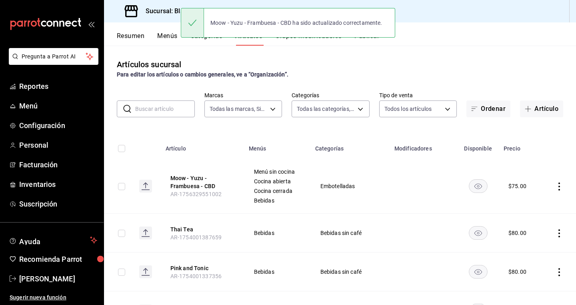
click at [118, 24] on div "Resumen Menús Categorías Artículos Grupos modificadores Publicar" at bounding box center [340, 33] width 472 height 23
click at [127, 42] on button "Resumen" at bounding box center [131, 39] width 28 height 14
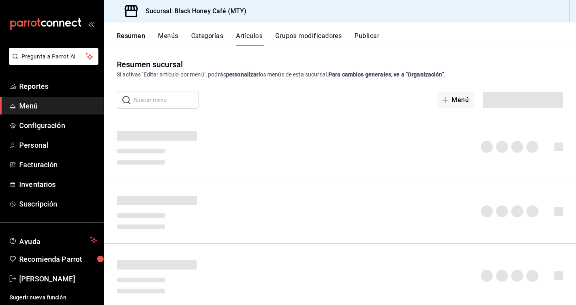
click at [127, 38] on button "Resumen" at bounding box center [131, 39] width 28 height 14
click at [164, 39] on button "Menús" at bounding box center [168, 39] width 20 height 14
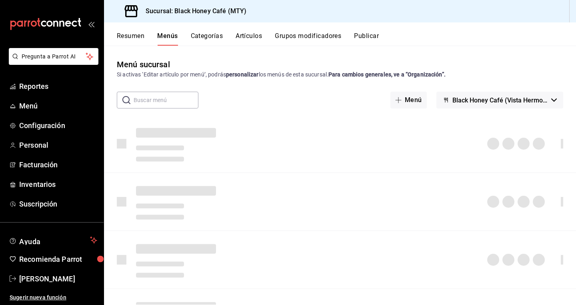
click at [203, 37] on button "Categorías" at bounding box center [207, 39] width 32 height 14
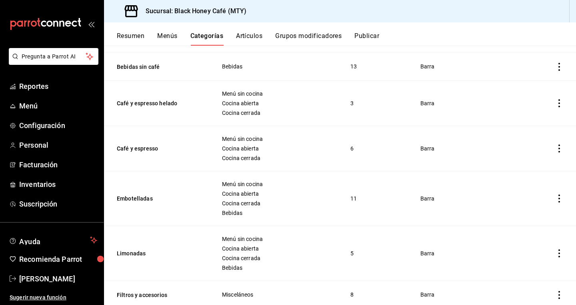
scroll to position [299, 0]
click at [152, 196] on button "Embotelladas" at bounding box center [157, 198] width 80 height 8
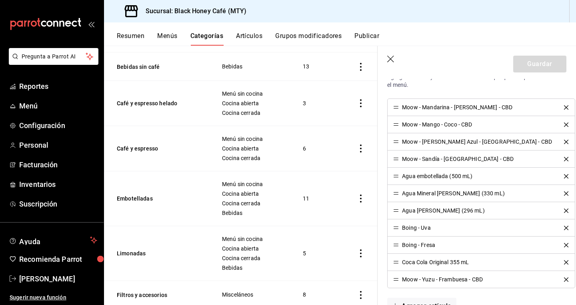
scroll to position [349, 0]
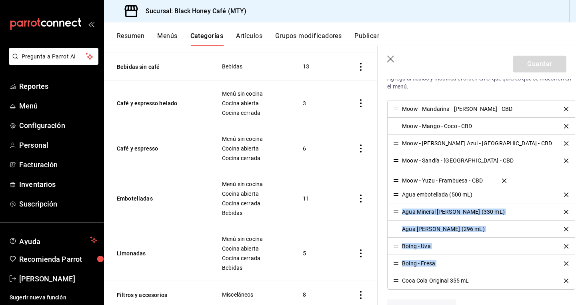
drag, startPoint x: 396, startPoint y: 283, endPoint x: 404, endPoint y: 182, distance: 100.8
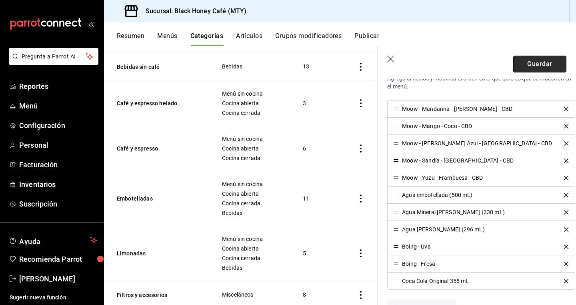
click at [538, 65] on button "Guardar" at bounding box center [539, 64] width 53 height 17
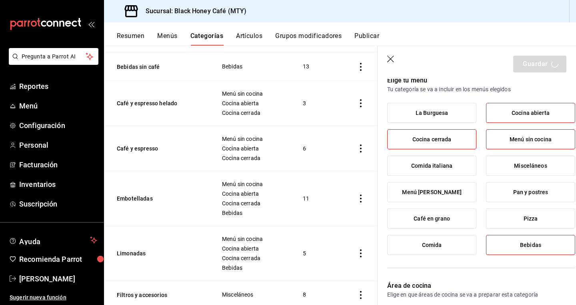
scroll to position [63, 0]
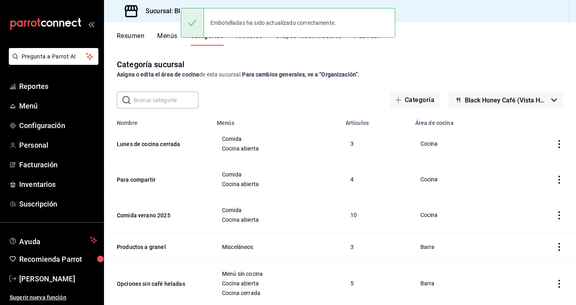
click at [373, 40] on div "Embotelladas ha sido actualizado correctamente." at bounding box center [288, 23] width 214 height 34
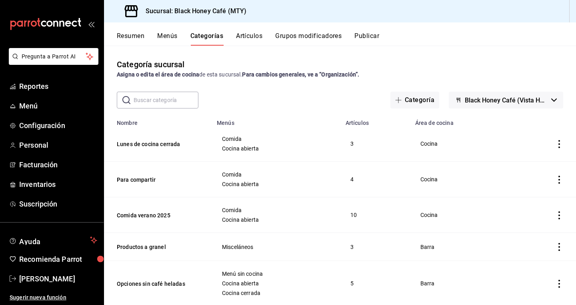
click at [375, 38] on button "Publicar" at bounding box center [367, 39] width 25 height 14
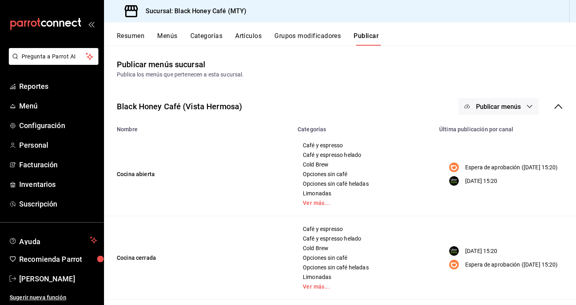
click at [505, 109] on span "Publicar menús" at bounding box center [498, 107] width 45 height 8
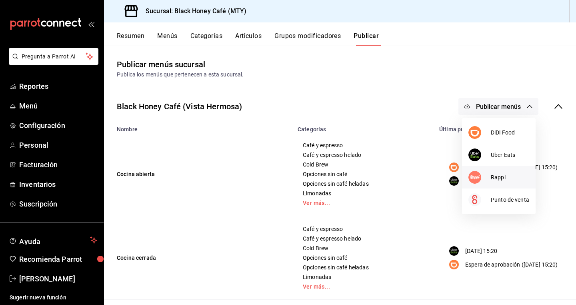
click at [491, 176] on span "Rappi" at bounding box center [510, 177] width 38 height 8
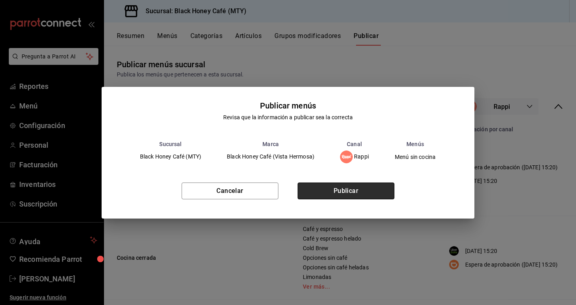
click at [386, 193] on button "Publicar" at bounding box center [346, 190] width 97 height 17
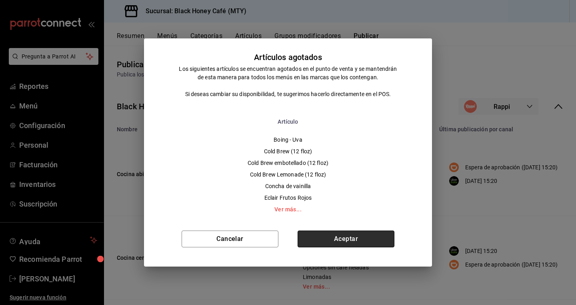
click at [359, 238] on button "Aceptar" at bounding box center [346, 238] width 97 height 17
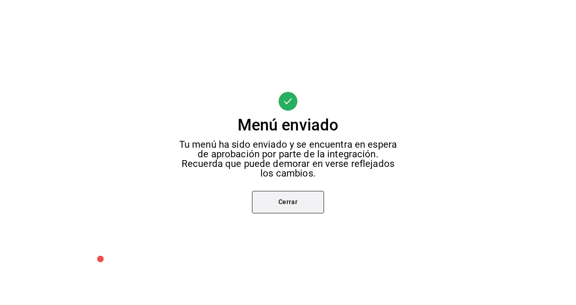
click at [295, 200] on button "Cerrar" at bounding box center [288, 202] width 72 height 22
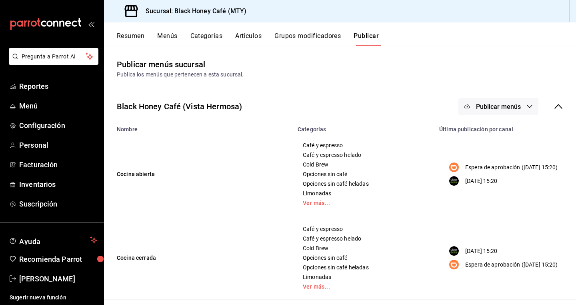
click at [508, 104] on span "Publicar menús" at bounding box center [498, 107] width 45 height 8
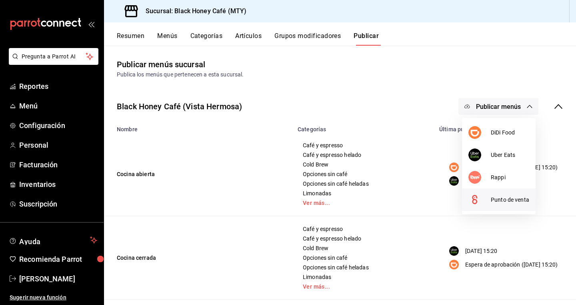
click at [505, 201] on span "Punto de venta" at bounding box center [510, 200] width 38 height 8
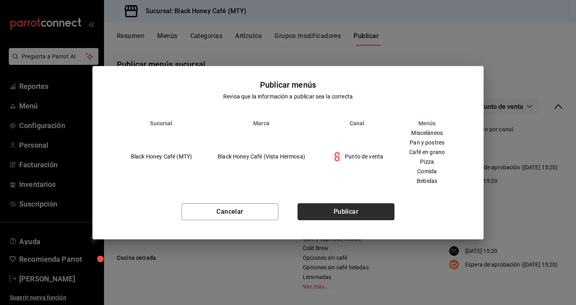
click at [390, 208] on button "Publicar" at bounding box center [346, 211] width 97 height 17
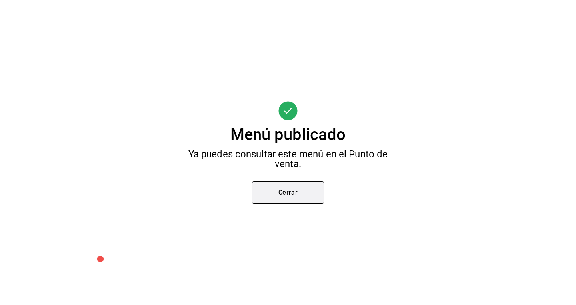
click at [305, 186] on button "Cerrar" at bounding box center [288, 192] width 72 height 22
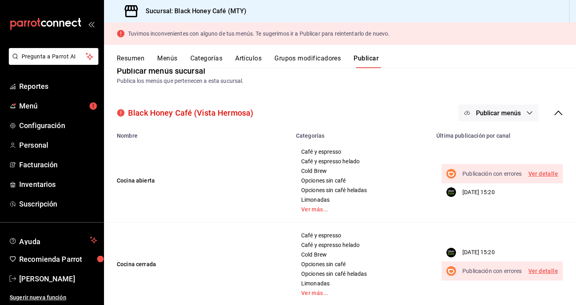
scroll to position [24, 0]
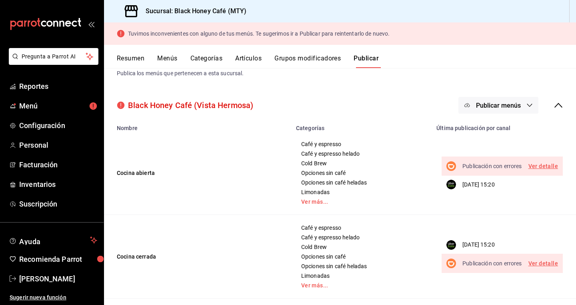
click at [538, 165] on link "Ver detalle" at bounding box center [544, 166] width 30 height 10
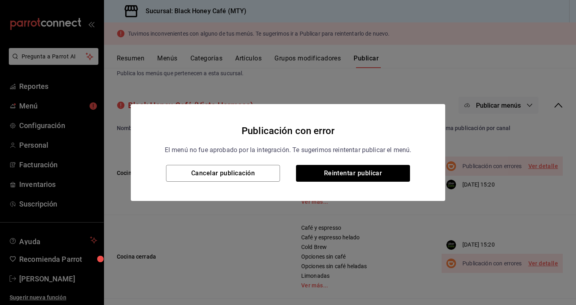
scroll to position [0, 0]
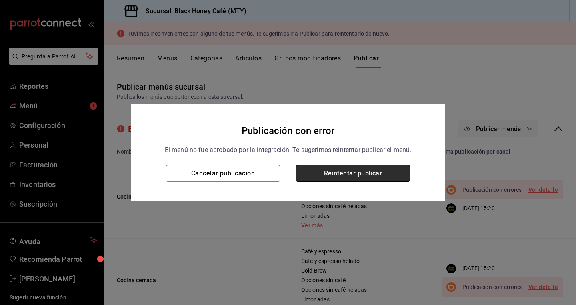
click at [366, 177] on button "Reintentar publicar" at bounding box center [353, 173] width 114 height 17
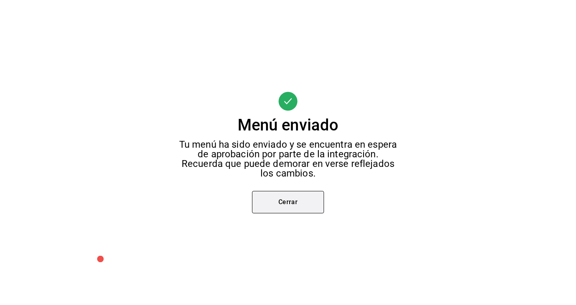
click at [303, 201] on button "Cerrar" at bounding box center [288, 202] width 72 height 22
